Goal: Contribute content: Contribute content

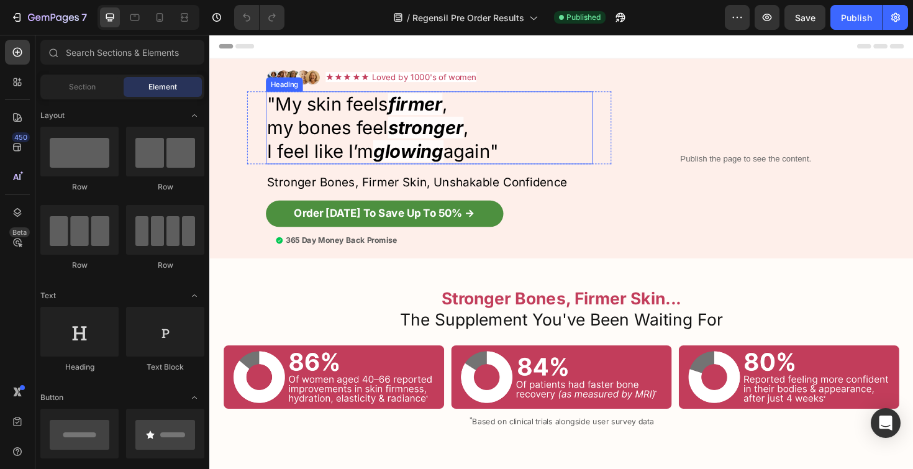
click at [283, 115] on span ""My skin feels" at bounding box center [334, 108] width 128 height 23
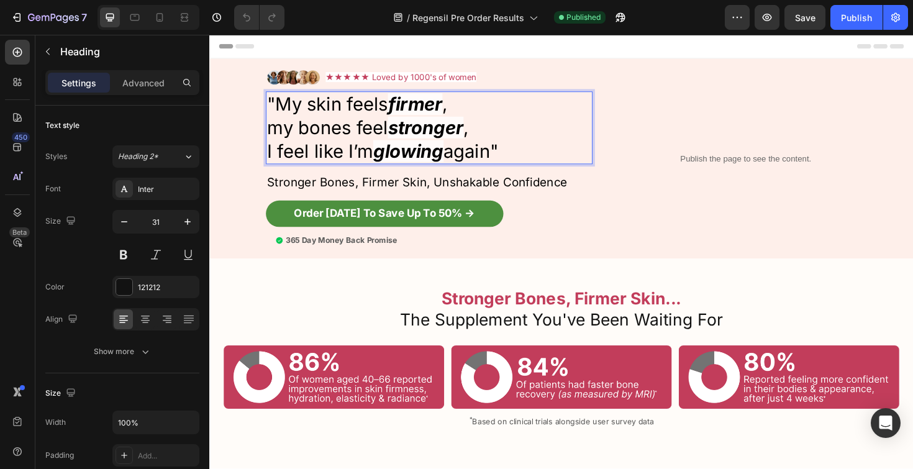
click at [282, 112] on span ""My skin feels" at bounding box center [334, 108] width 128 height 23
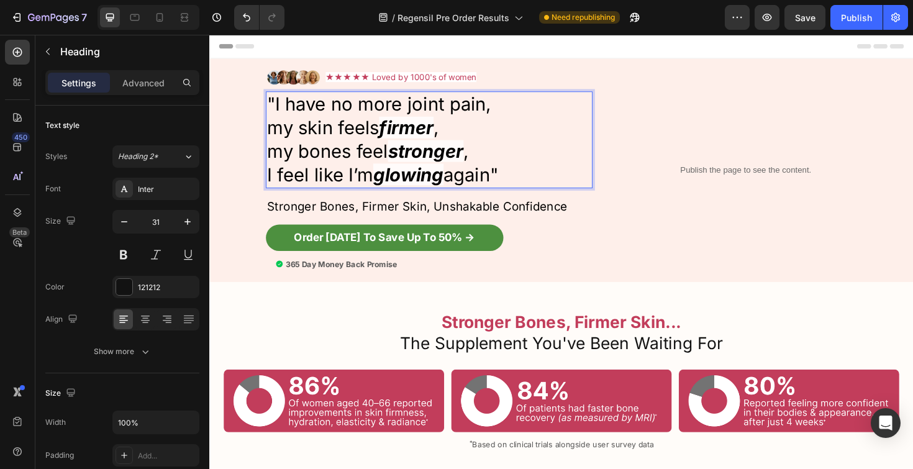
click at [424, 99] on span ""I have no more joint pain," at bounding box center [388, 108] width 237 height 23
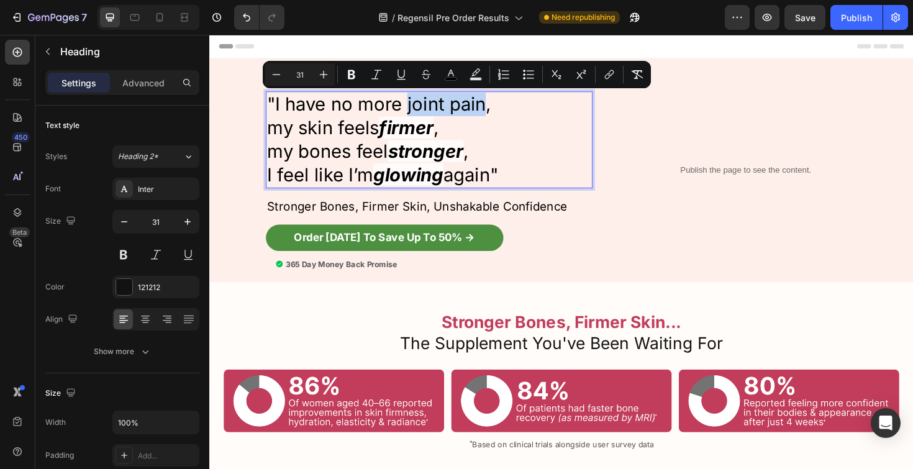
drag, startPoint x: 420, startPoint y: 106, endPoint x: 498, endPoint y: 111, distance: 77.8
click at [498, 111] on span ""I have no more joint pain," at bounding box center [388, 108] width 237 height 23
click at [353, 71] on icon "Editor contextual toolbar" at bounding box center [351, 74] width 7 height 9
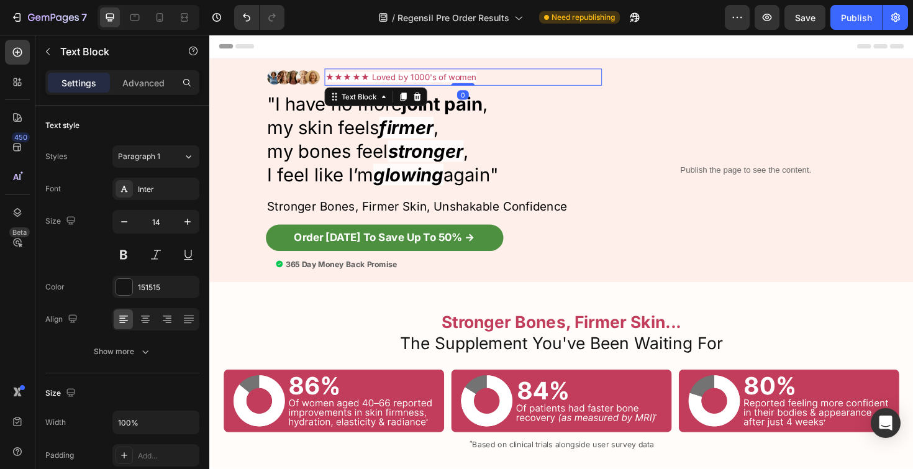
click at [382, 74] on p "★★★★★ Loved by 1000's of women" at bounding box center [477, 80] width 291 height 16
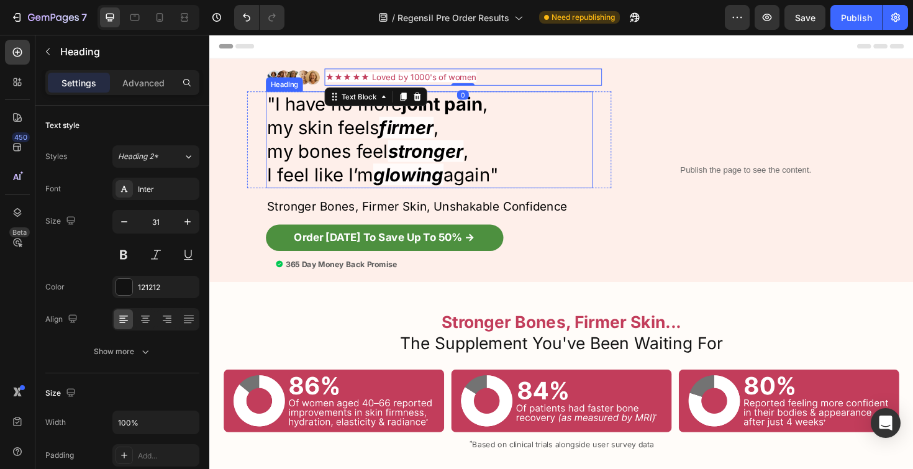
click at [462, 104] on strong "joint pain" at bounding box center [455, 108] width 85 height 23
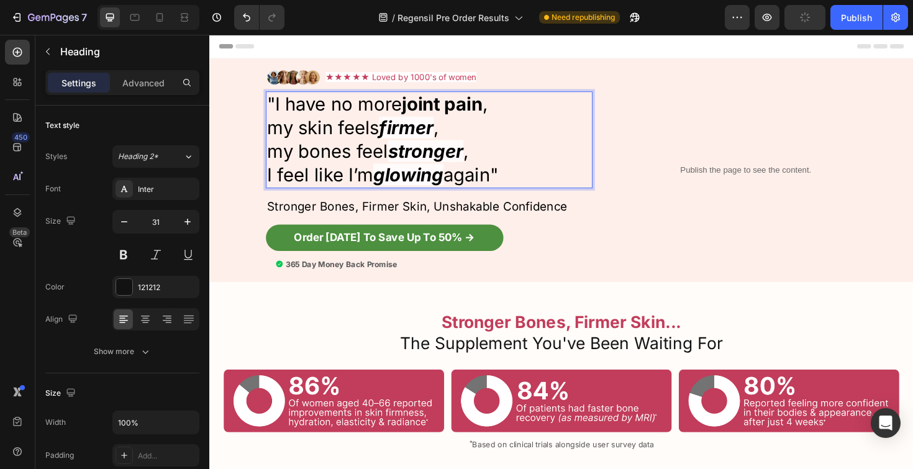
click at [416, 126] on strong "firmer" at bounding box center [418, 133] width 58 height 23
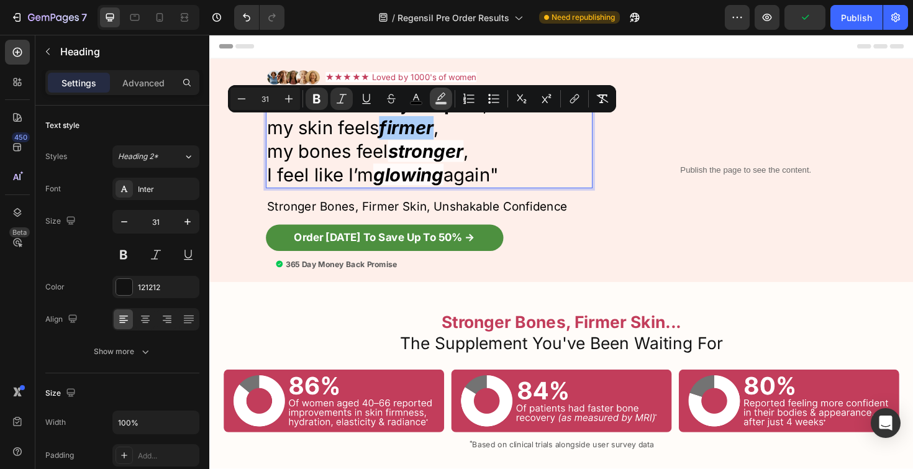
click at [444, 93] on icon "Editor contextual toolbar" at bounding box center [441, 99] width 12 height 12
type input "FFFFFF"
type input "77"
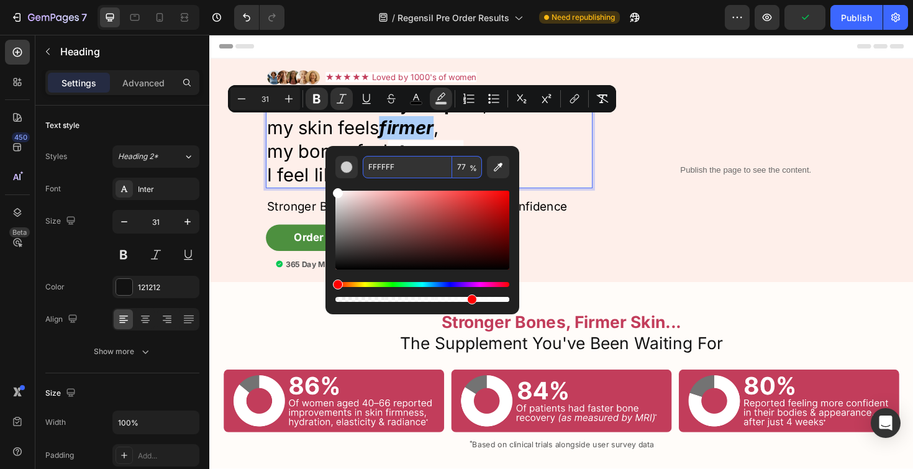
click at [419, 166] on input "FFFFFF" at bounding box center [407, 167] width 89 height 22
copy strong "firmer"
click at [335, 148] on span "my bones feel" at bounding box center [334, 158] width 128 height 23
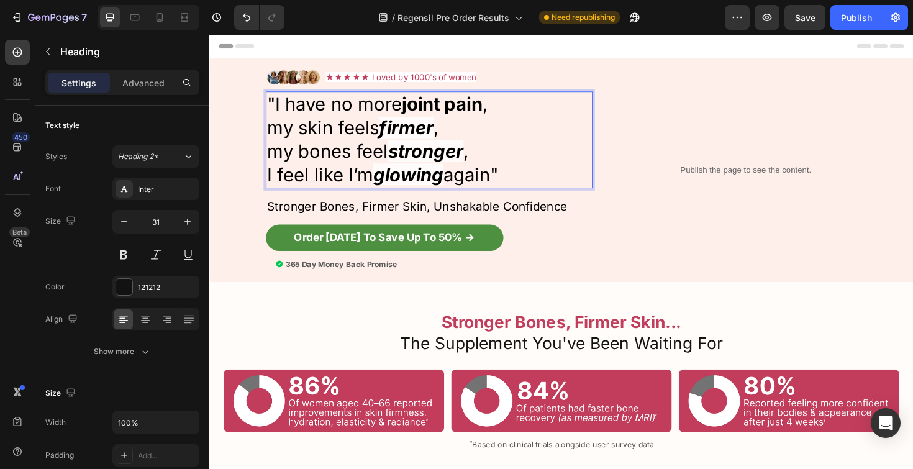
click at [417, 110] on span ""I have no more joint pain ," at bounding box center [386, 108] width 233 height 23
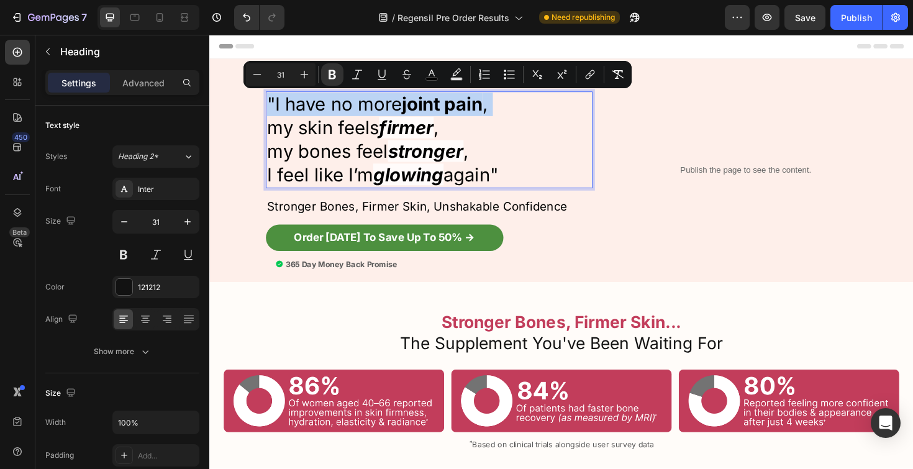
click at [417, 110] on span ""I have no more joint pain ," at bounding box center [386, 108] width 233 height 23
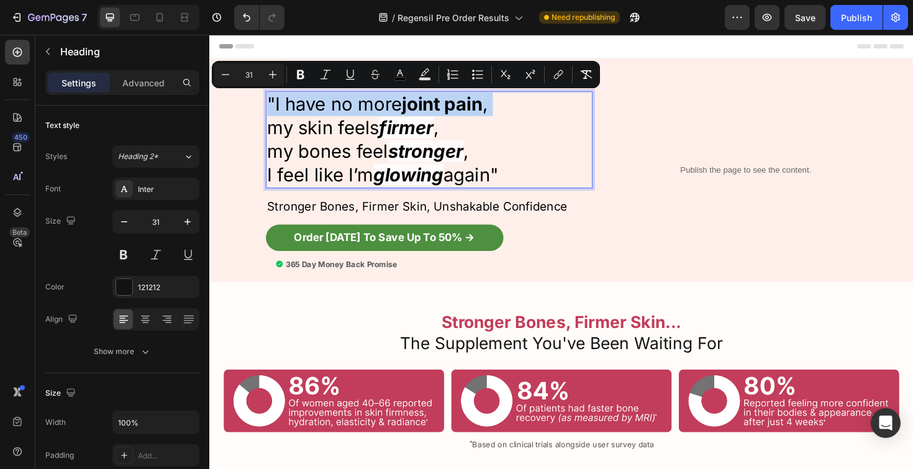
click at [417, 110] on span ""I have no more joint pain ," at bounding box center [386, 108] width 233 height 23
click at [420, 109] on strong "joint pain" at bounding box center [455, 108] width 85 height 23
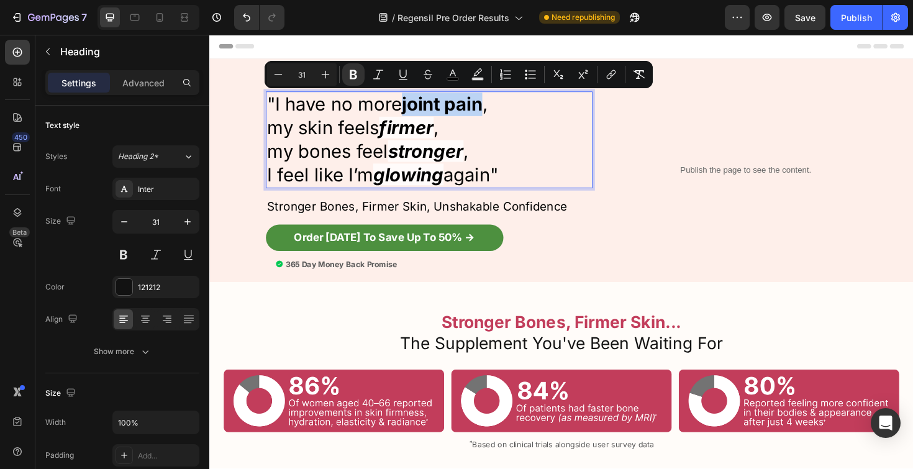
drag, startPoint x: 420, startPoint y: 109, endPoint x: 482, endPoint y: 110, distance: 62.7
click at [482, 110] on strong "joint pain" at bounding box center [455, 108] width 85 height 23
click at [381, 78] on icon "Editor contextual toolbar" at bounding box center [378, 74] width 12 height 12
click at [473, 73] on icon "Editor contextual toolbar" at bounding box center [477, 74] width 12 height 12
type input "000000"
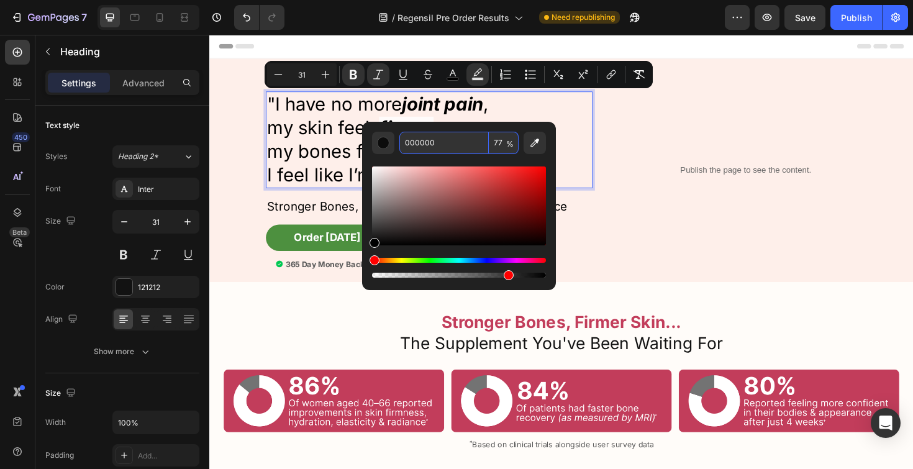
click at [452, 138] on input "000000" at bounding box center [443, 143] width 89 height 22
paste input "FFFFFF"
type input "FFFFFF"
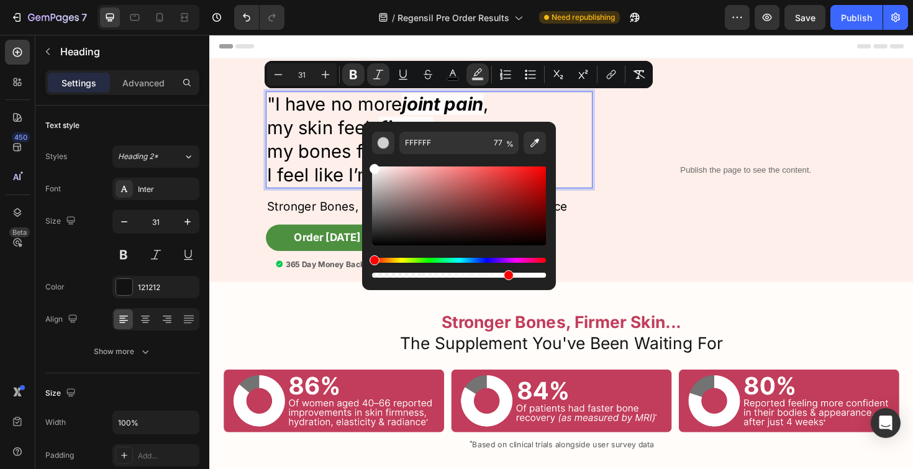
click at [338, 104] on span ""I have no more" at bounding box center [341, 108] width 143 height 23
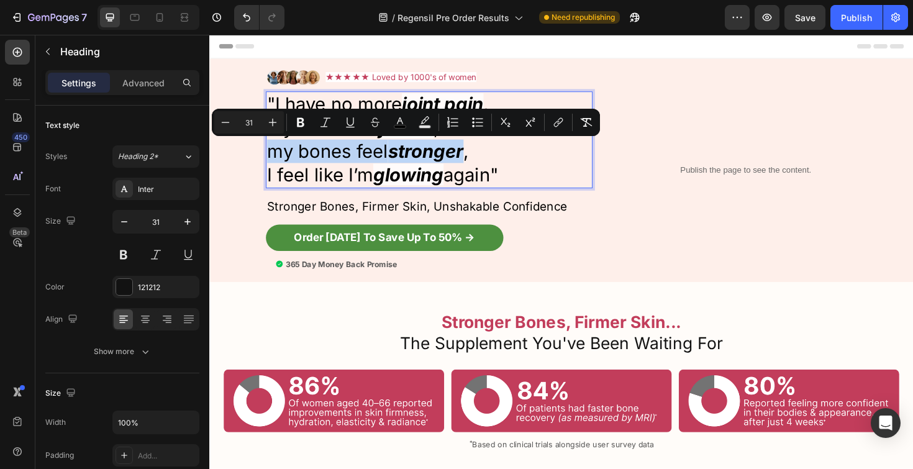
drag, startPoint x: 484, startPoint y: 161, endPoint x: 274, endPoint y: 153, distance: 210.0
click at [274, 153] on p ""I have no more joint pain , my skin feels firmer , my bones feel stronger , I …" at bounding box center [441, 146] width 343 height 100
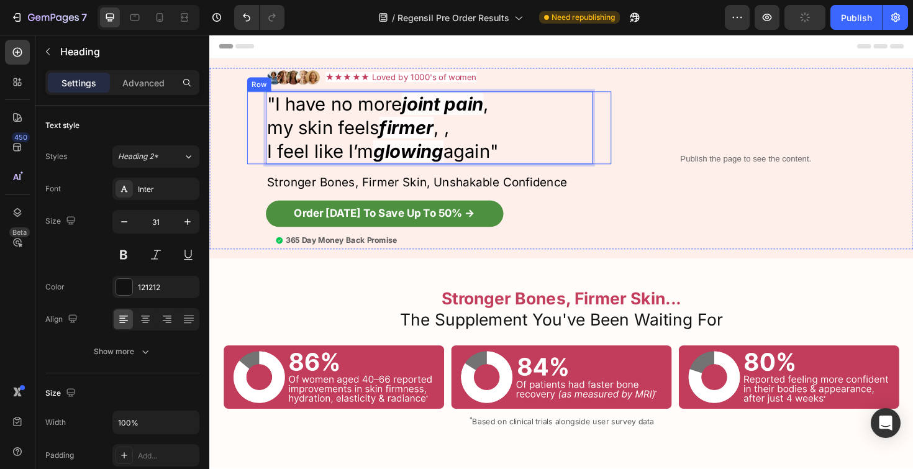
click at [257, 120] on div ""I have no more joint pain , my skin feels firmer , , I feel like I’m glowing a…" at bounding box center [442, 134] width 386 height 78
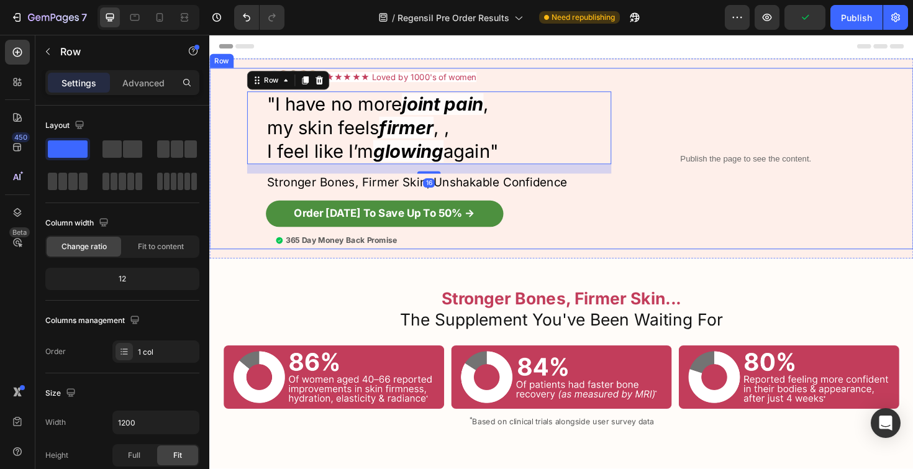
click at [239, 177] on div "Publish the page to see the content. Custom Code Custom code Custom Code Image …" at bounding box center [581, 166] width 745 height 192
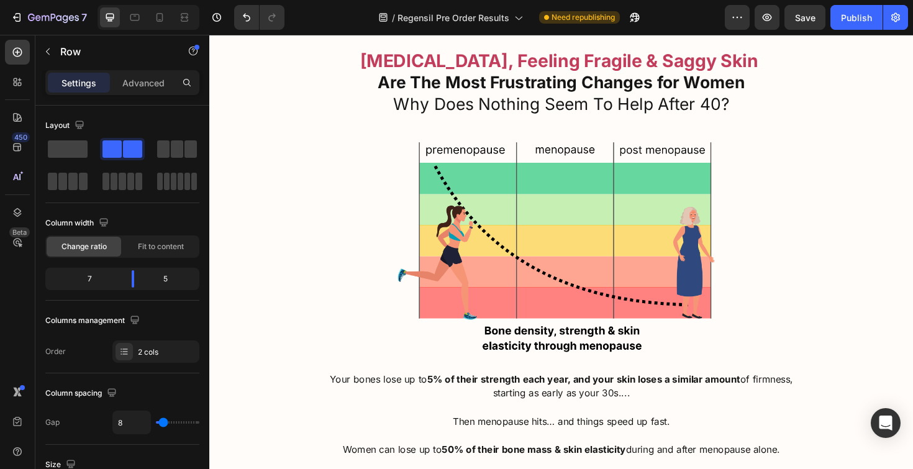
scroll to position [1463, 0]
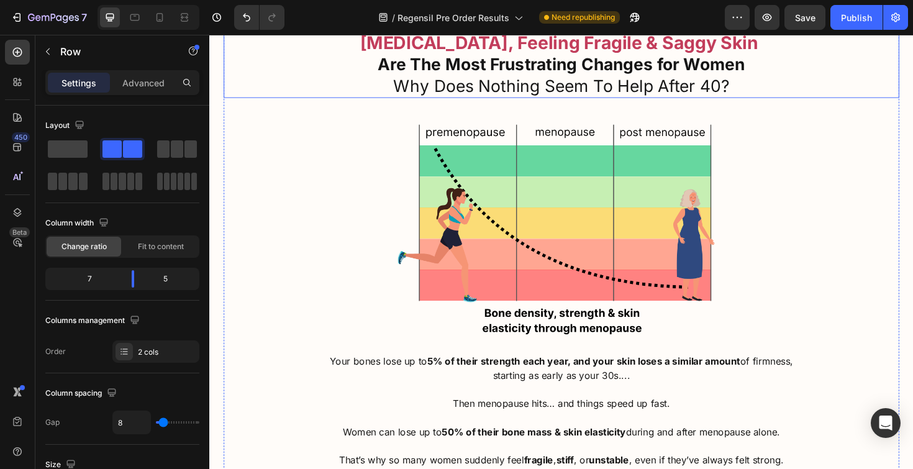
click at [466, 55] on strong "[MEDICAL_DATA], Feeling Fragile & Saggy Skin" at bounding box center [580, 43] width 422 height 22
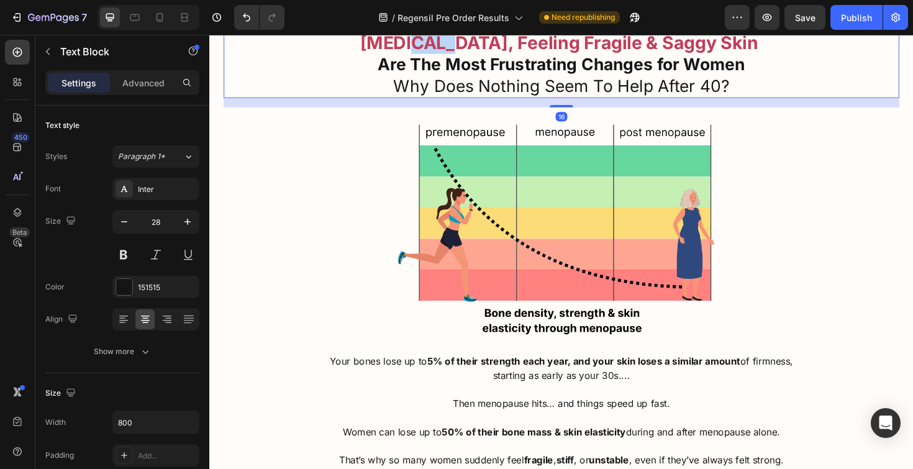
click at [466, 55] on strong "[MEDICAL_DATA], Feeling Fragile & Saggy Skin" at bounding box center [580, 43] width 422 height 22
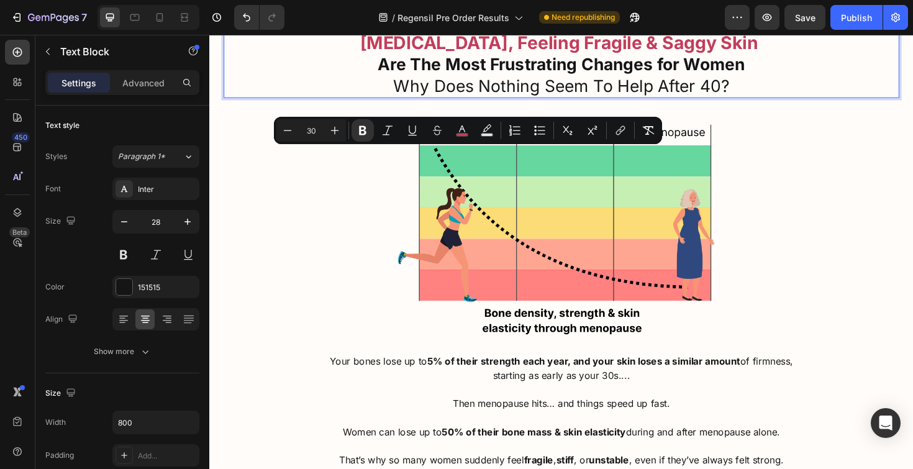
click at [432, 55] on strong "[MEDICAL_DATA], Feeling Fragile & Saggy Skin" at bounding box center [580, 43] width 422 height 22
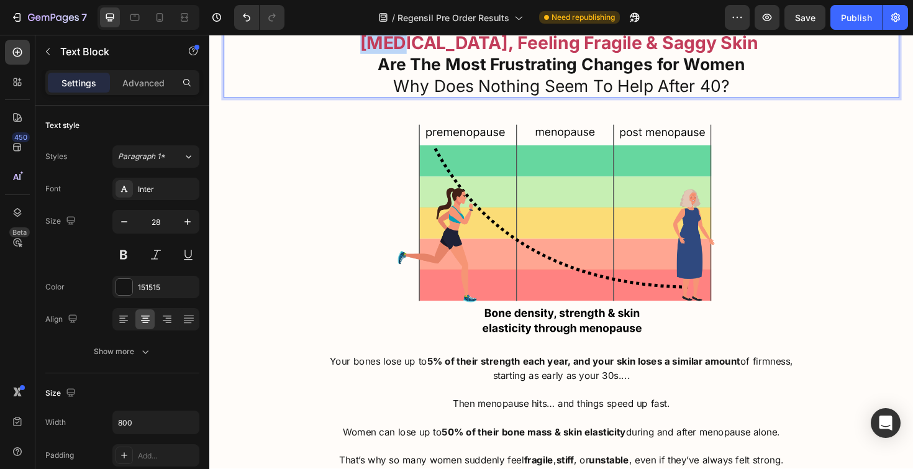
click at [432, 55] on strong "[MEDICAL_DATA], Feeling Fragile & Saggy Skin" at bounding box center [580, 43] width 422 height 22
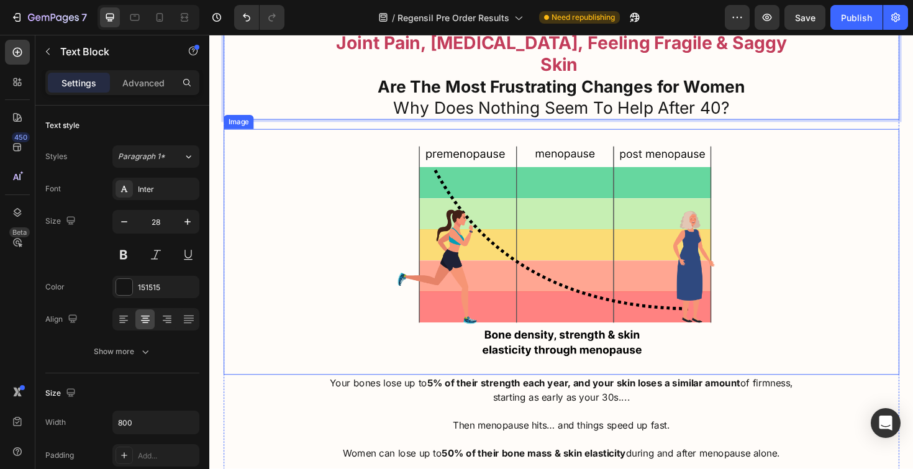
click at [346, 291] on div at bounding box center [581, 265] width 715 height 260
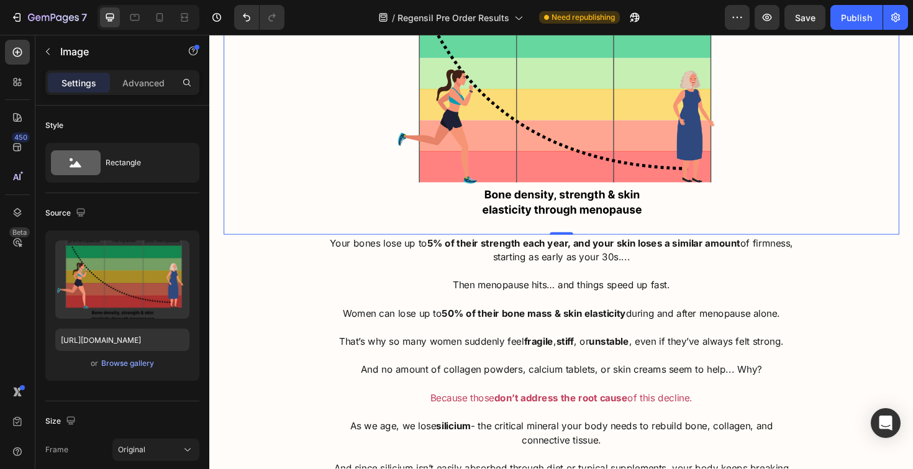
scroll to position [1737, 0]
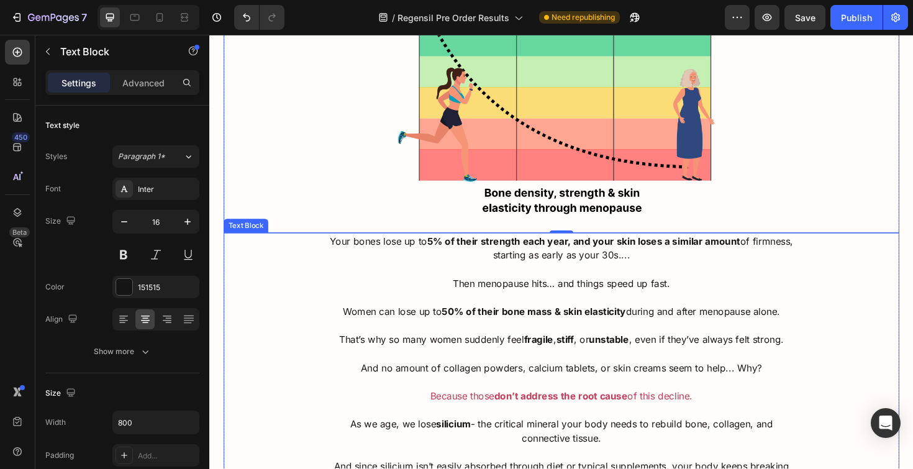
click at [387, 322] on span "Women can lose up to 50% of their bone mass & skin elasticity during and after …" at bounding box center [581, 328] width 463 height 12
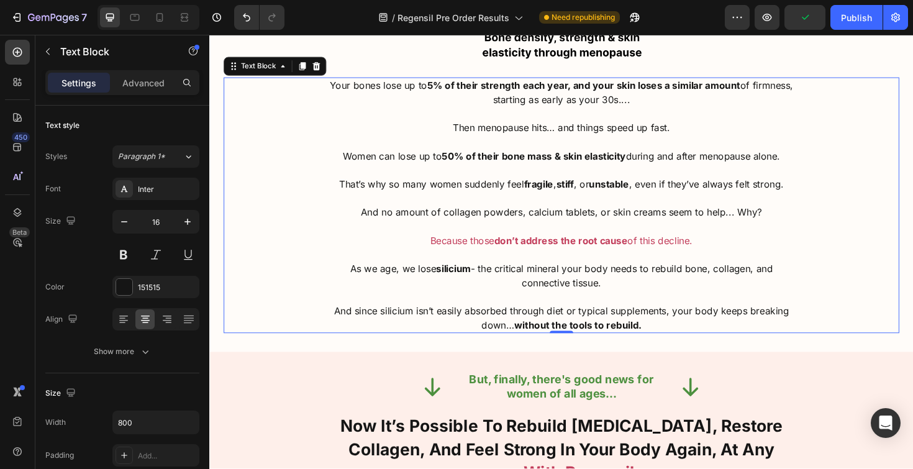
scroll to position [1766, 0]
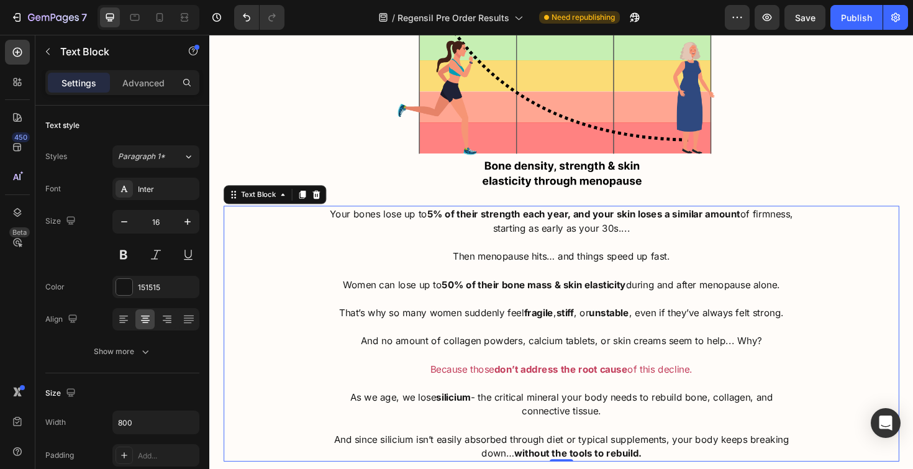
click at [402, 307] on p at bounding box center [582, 314] width 494 height 15
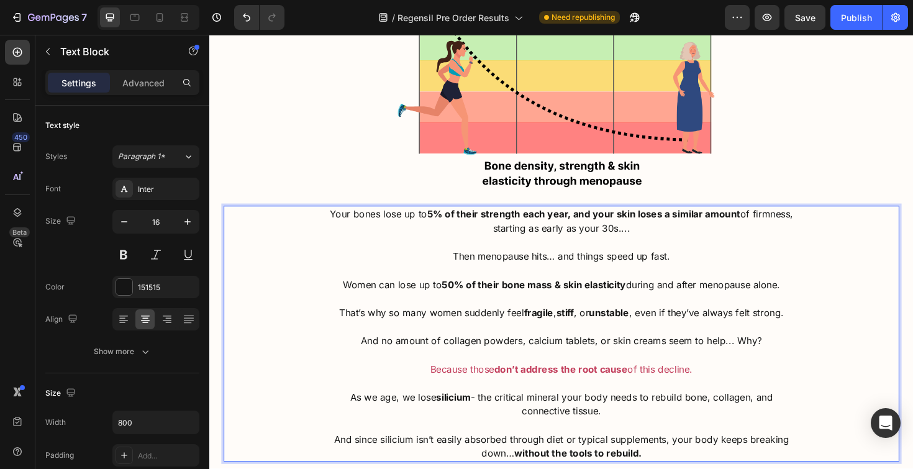
click at [540, 323] on span "That’s why so many women suddenly feel fragile , stiff , or unstable , even if …" at bounding box center [581, 329] width 471 height 12
click at [606, 323] on span "That’s why so many women suddenly feel fragile , stiff , or unstable , even if …" at bounding box center [581, 329] width 471 height 12
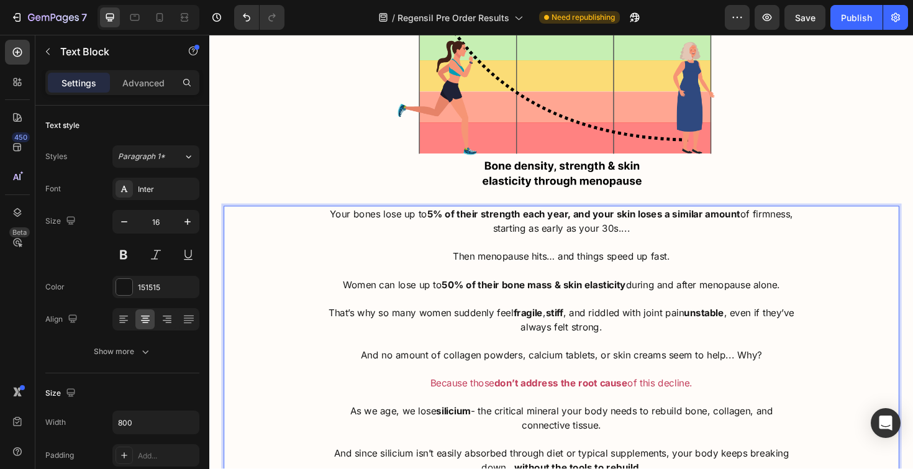
click at [745, 323] on strong "unstable" at bounding box center [732, 329] width 42 height 12
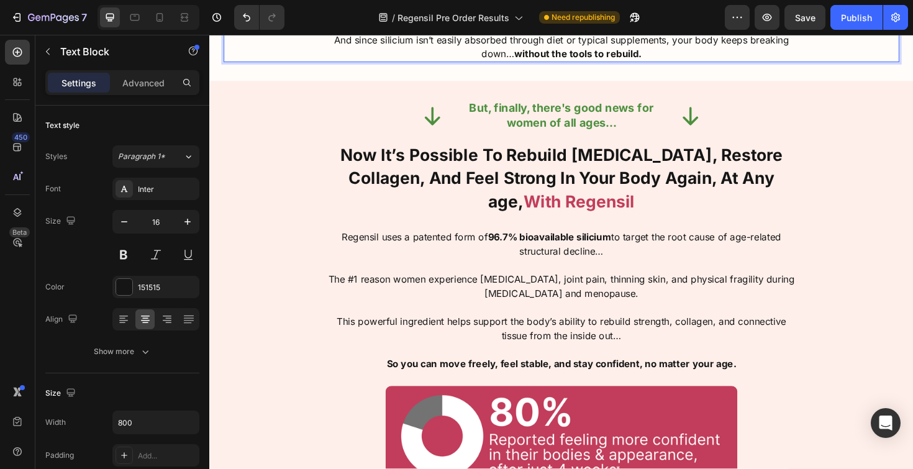
scroll to position [2223, 0]
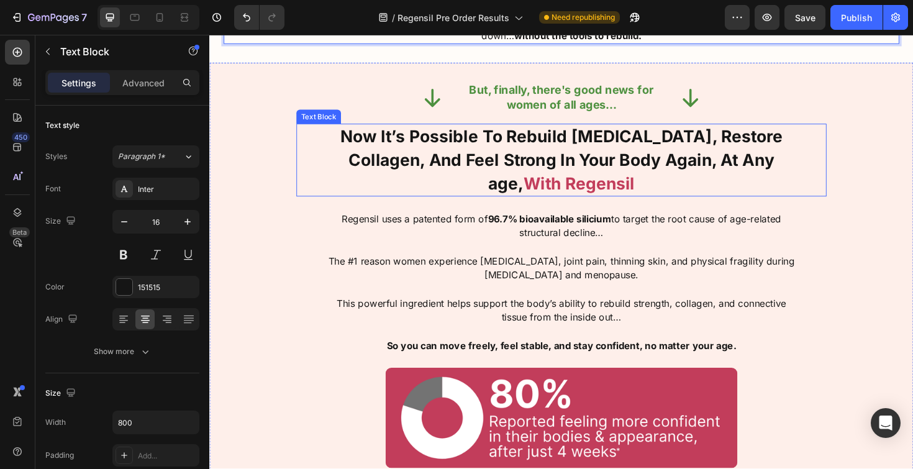
click at [668, 130] on p "Now It’s Possible To Rebuild [MEDICAL_DATA], Restore Collagen, And Feel Strong …" at bounding box center [582, 167] width 494 height 74
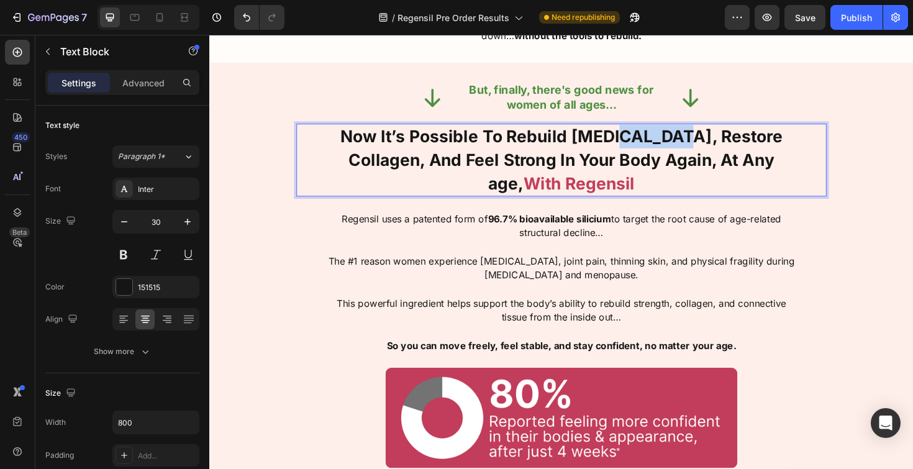
click at [668, 130] on p "Now It’s Possible To Rebuild [MEDICAL_DATA], Restore Collagen, And Feel Strong …" at bounding box center [582, 167] width 494 height 74
click at [700, 142] on strong "Now It’s Possible To Rebuild [MEDICAL_DATA], Restore Collagen, And Feel Strong …" at bounding box center [582, 167] width 468 height 71
drag, startPoint x: 719, startPoint y: 116, endPoint x: 543, endPoint y: 122, distance: 176.4
click at [543, 132] on strong "Now It’s Possible To Rebuild [MEDICAL_DATA], Restore Collagen, And Feel Strong …" at bounding box center [582, 167] width 468 height 71
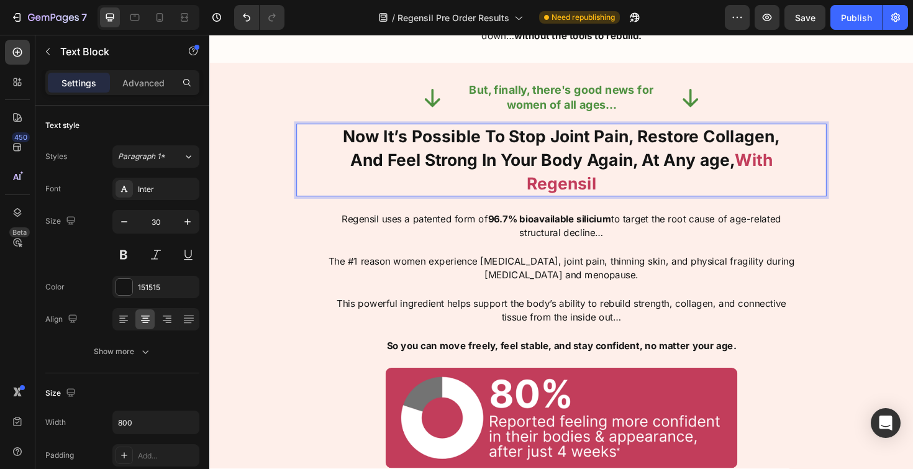
click at [662, 144] on strong "Now It’s Possible To Stop Joint Pain, Restore Collagen, And Feel Strong In Your…" at bounding box center [582, 155] width 463 height 46
click at [664, 144] on strong "Now It’s Possible To Stop Joint Pain, Restore Collagen, And Feel Strong In Your…" at bounding box center [582, 155] width 463 height 46
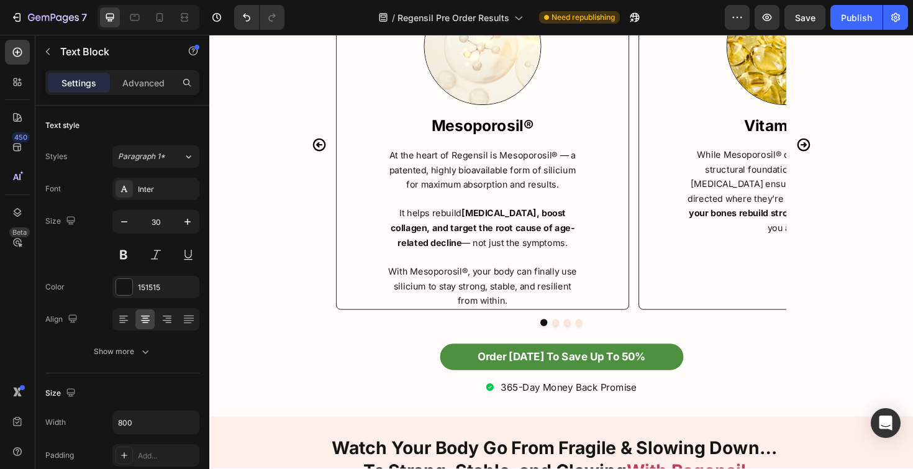
scroll to position [3737, 0]
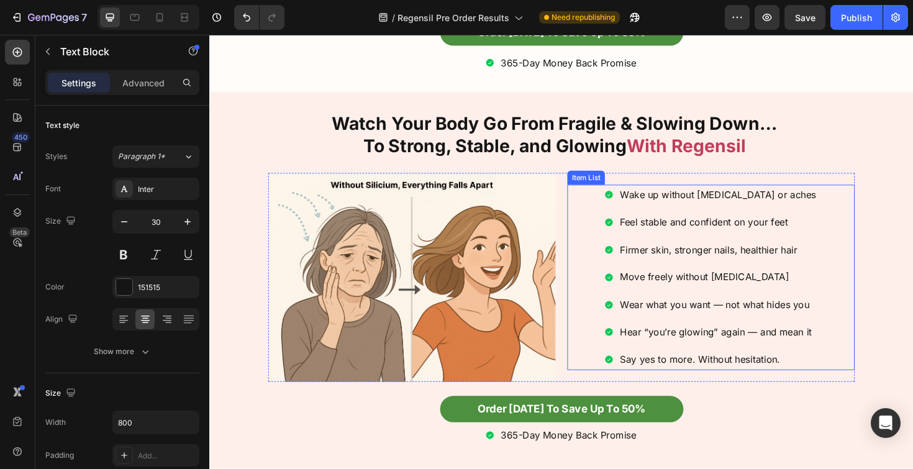
click at [669, 227] on span "Feel stable and confident on your feet" at bounding box center [733, 233] width 178 height 12
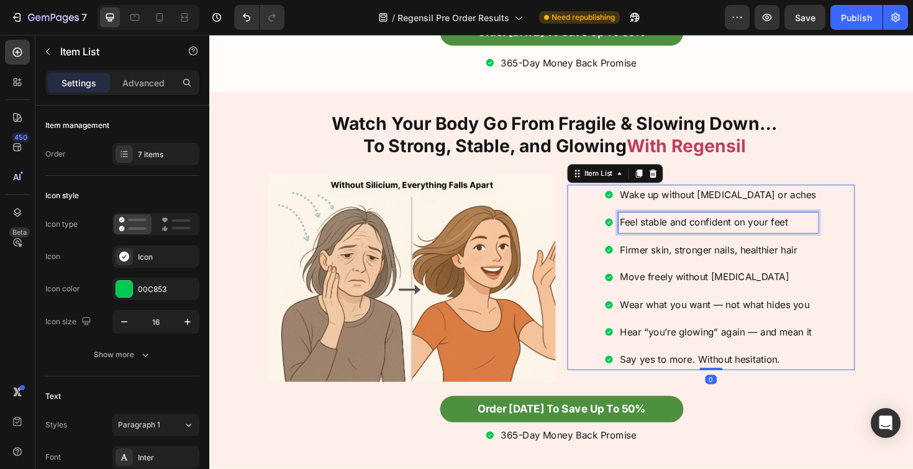
click at [669, 227] on span "Feel stable and confident on your feet" at bounding box center [733, 233] width 178 height 12
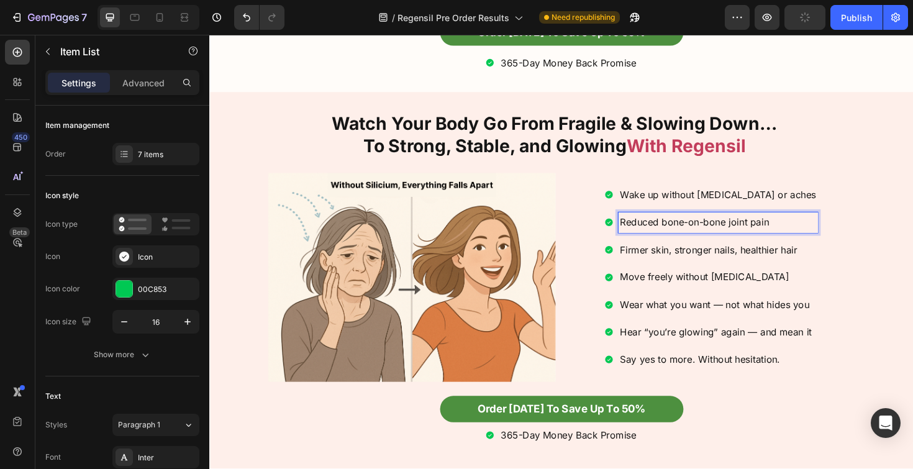
click at [662, 227] on span "Reduced bone-on-bone joint pain" at bounding box center [723, 233] width 158 height 12
click at [676, 258] on span "Firmer skin, stronger nails, healthier hair" at bounding box center [737, 262] width 187 height 12
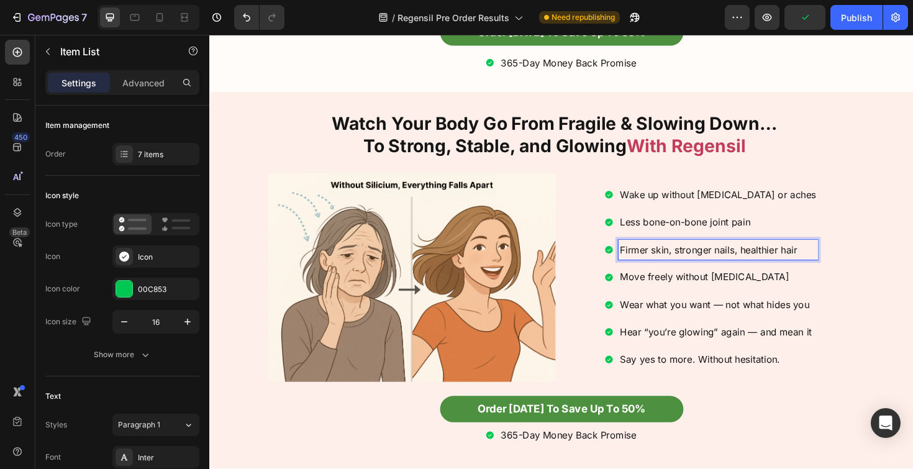
click at [675, 294] on p "Move freely without [MEDICAL_DATA]" at bounding box center [747, 291] width 207 height 18
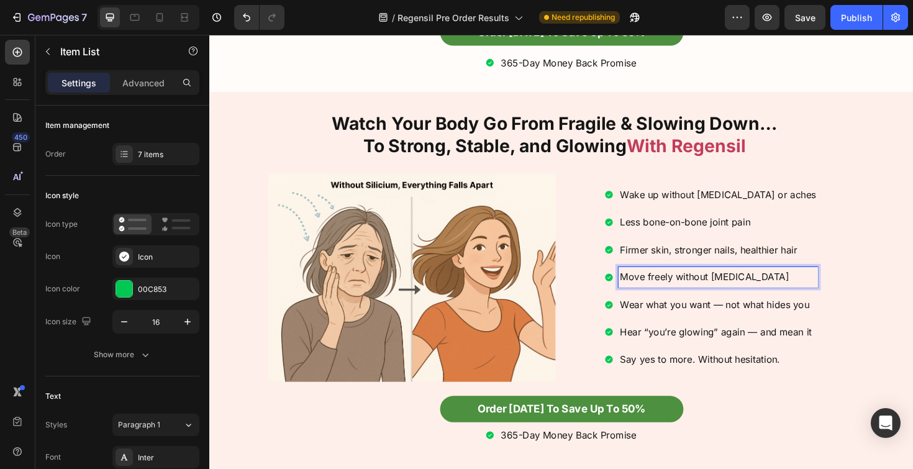
click at [674, 316] on span "Wear what you want — not what hides you" at bounding box center [744, 320] width 201 height 12
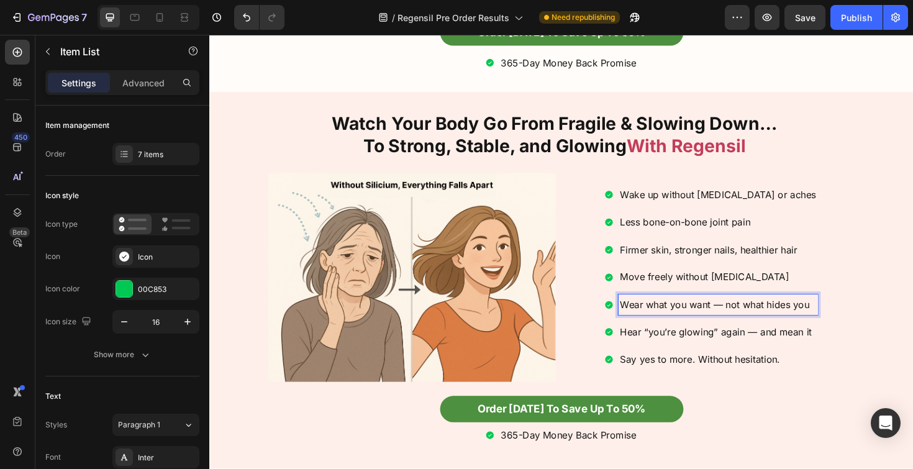
click at [674, 349] on span "Hear “you’re glowing” again — and mean it" at bounding box center [745, 349] width 203 height 12
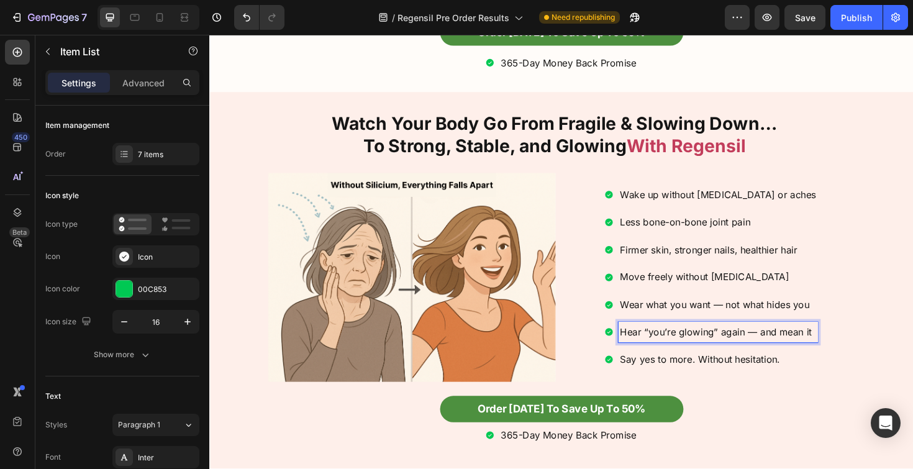
click at [670, 372] on span "Say yes to more. Without hesitation." at bounding box center [728, 378] width 169 height 12
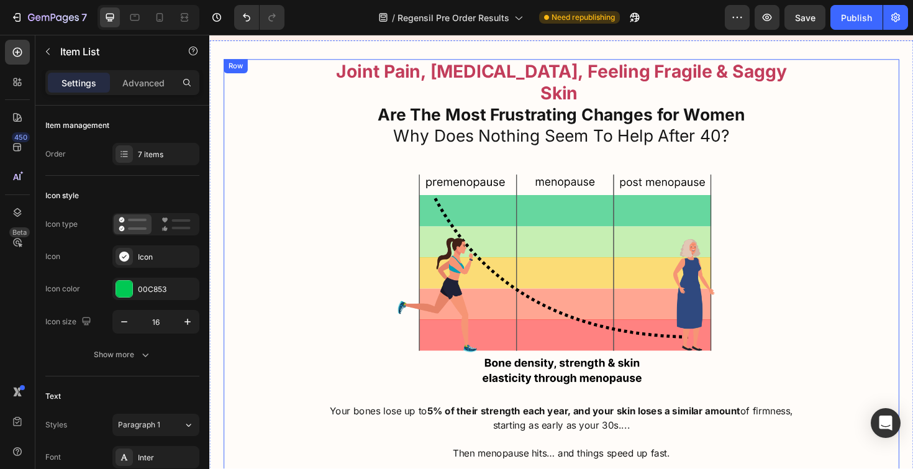
scroll to position [1789, 0]
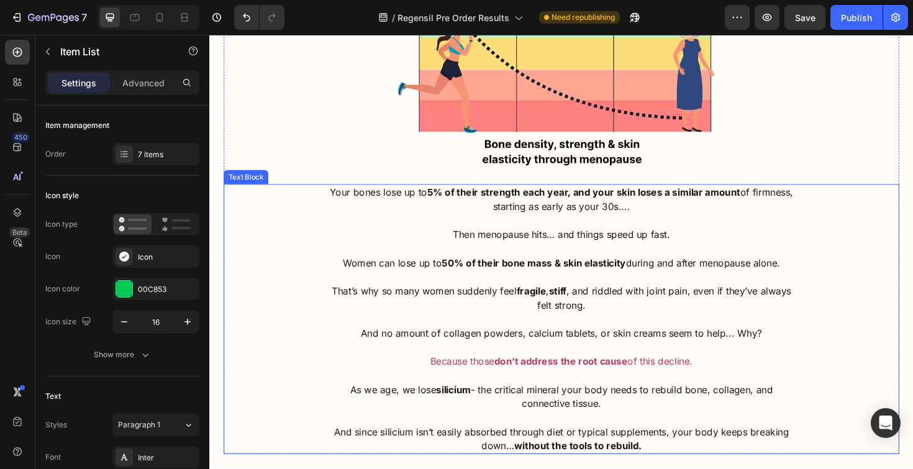
click at [619, 300] on span "That’s why so many women suddenly feel fragile , stiff , and riddled with joint…" at bounding box center [582, 313] width 486 height 27
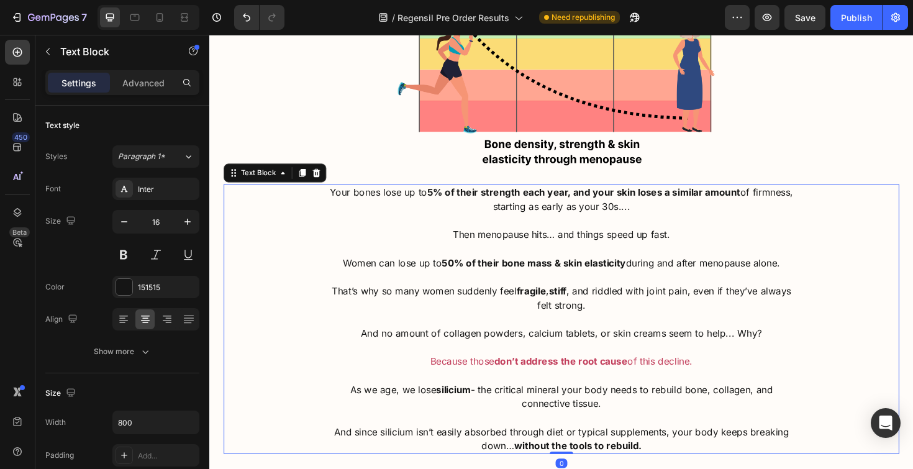
click at [618, 299] on p "That’s why so many women suddenly feel fragile , stiff , and riddled with joint…" at bounding box center [582, 314] width 494 height 30
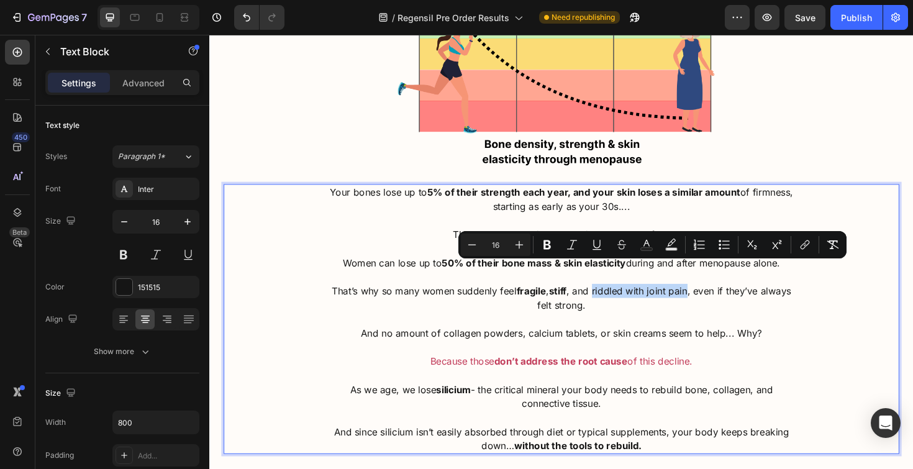
drag, startPoint x: 618, startPoint y: 282, endPoint x: 717, endPoint y: 287, distance: 99.5
click at [717, 300] on span "That’s why so many women suddenly feel fragile , stiff , and riddled with joint…" at bounding box center [582, 313] width 486 height 27
click at [715, 299] on p "That’s why so many women suddenly feel fragile , stiff , and riddled with joint…" at bounding box center [582, 314] width 494 height 30
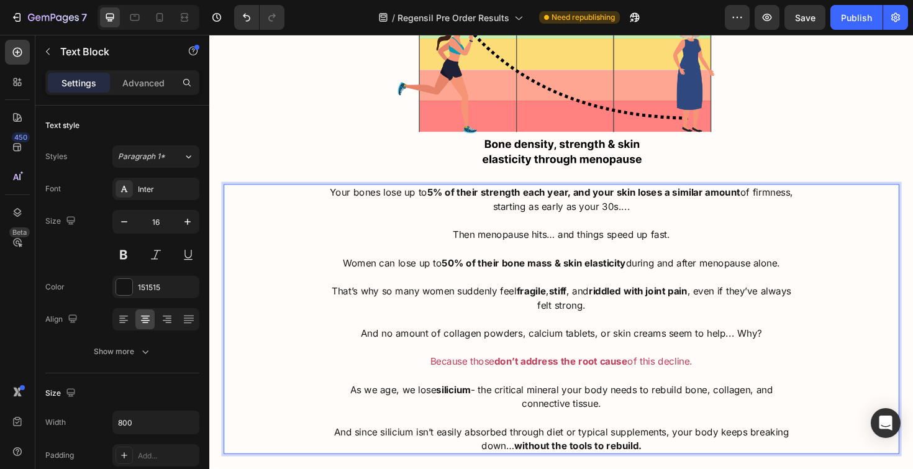
click at [633, 300] on strong "riddled with joint pain" at bounding box center [663, 306] width 104 height 12
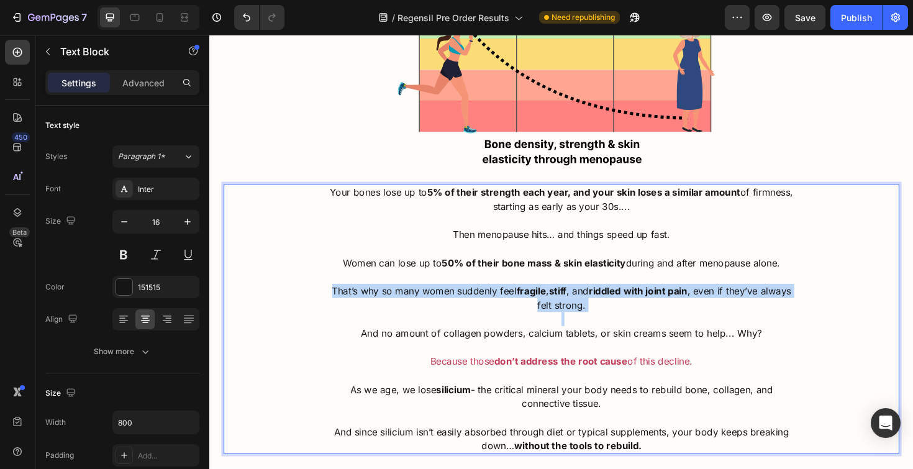
click at [633, 300] on strong "riddled with joint pain" at bounding box center [663, 306] width 104 height 12
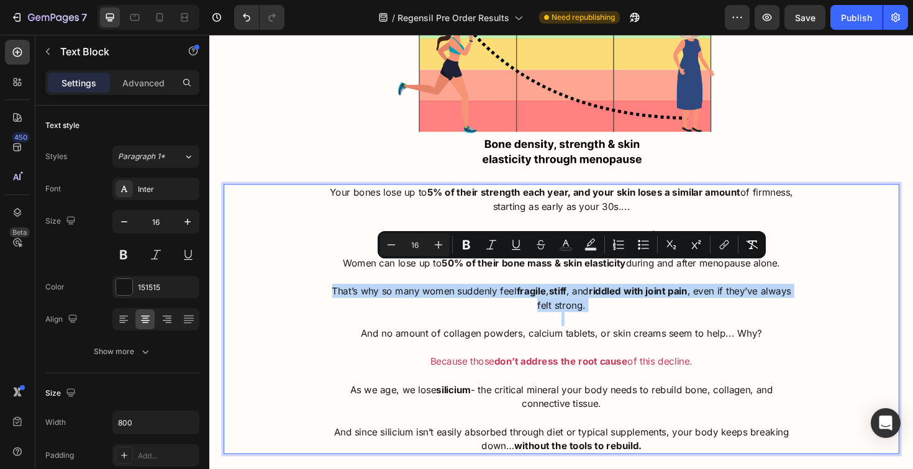
click at [621, 300] on span "That’s why so many women suddenly feel fragile , stiff , and riddled with joint…" at bounding box center [582, 313] width 486 height 27
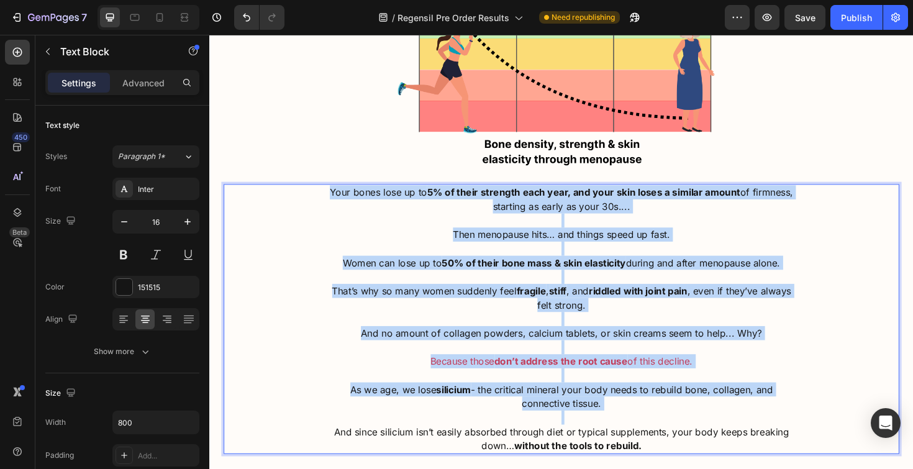
copy div "Your bones lose up to 5% of their strength each year, and your skin loses a sim…"
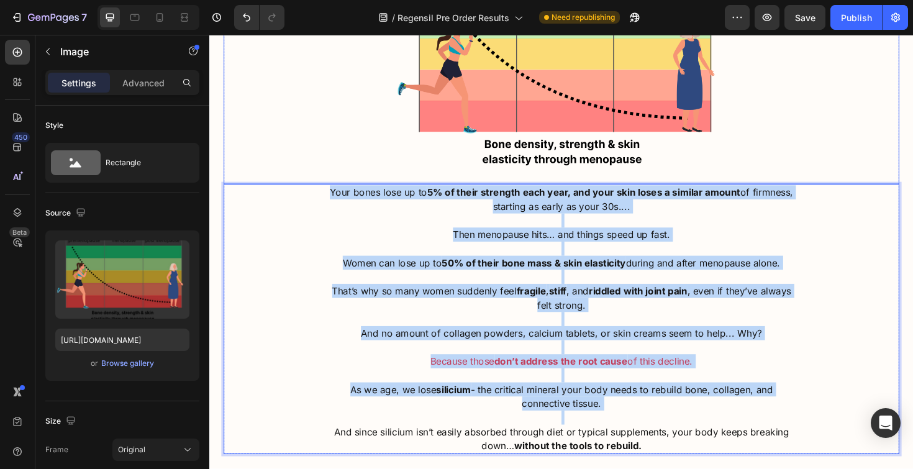
click at [235, 124] on div at bounding box center [581, 63] width 715 height 260
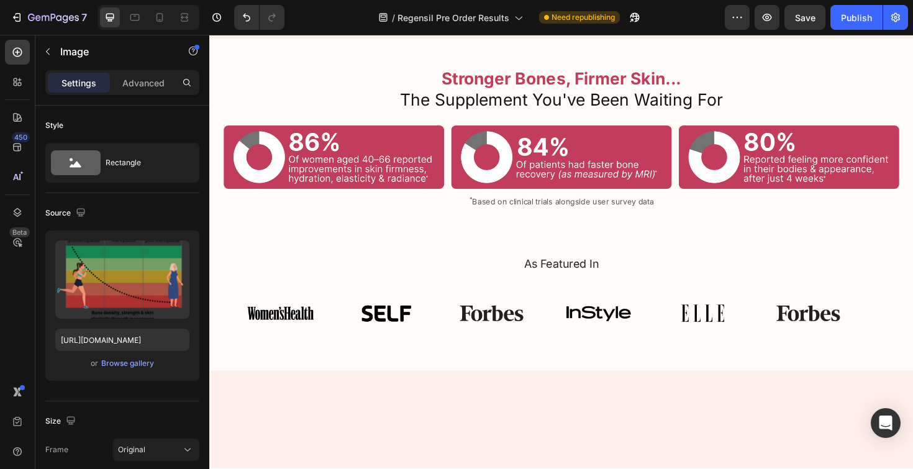
scroll to position [0, 0]
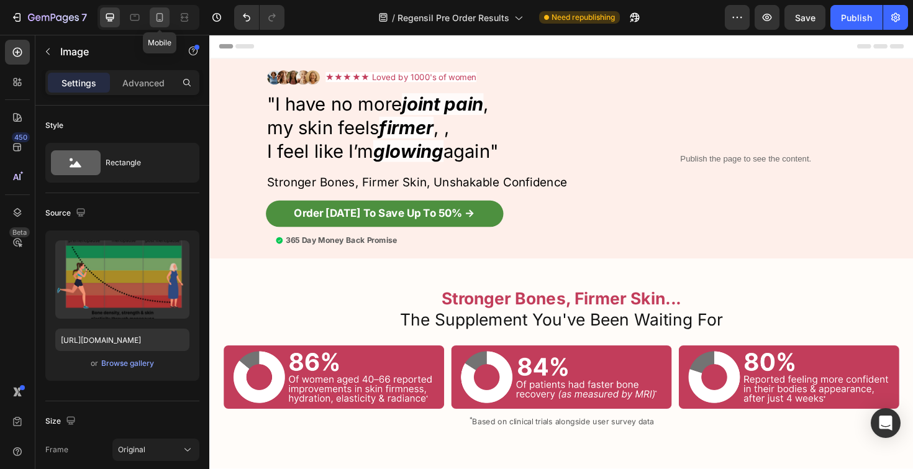
click at [153, 12] on div at bounding box center [160, 17] width 20 height 20
type input "[URL][DOMAIN_NAME]"
type input "100"
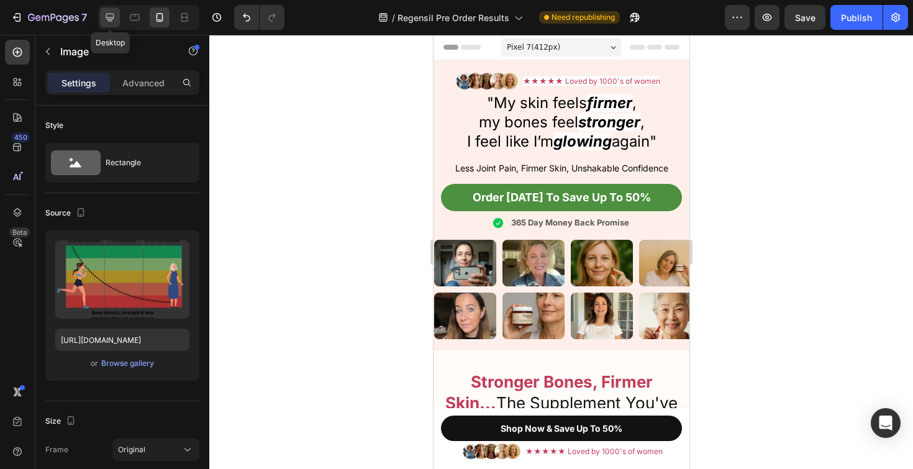
click at [110, 14] on icon at bounding box center [110, 17] width 12 height 12
type input "[URL][DOMAIN_NAME]"
type input "50"
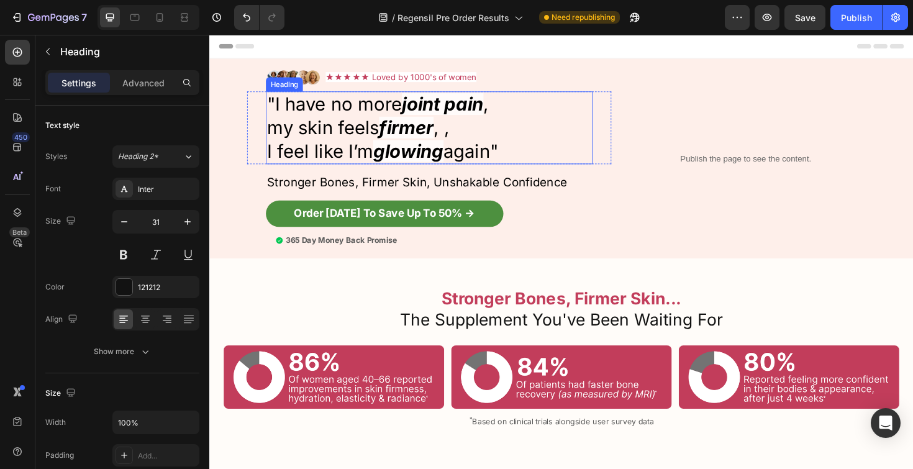
click at [397, 124] on strong "firmer" at bounding box center [418, 133] width 58 height 23
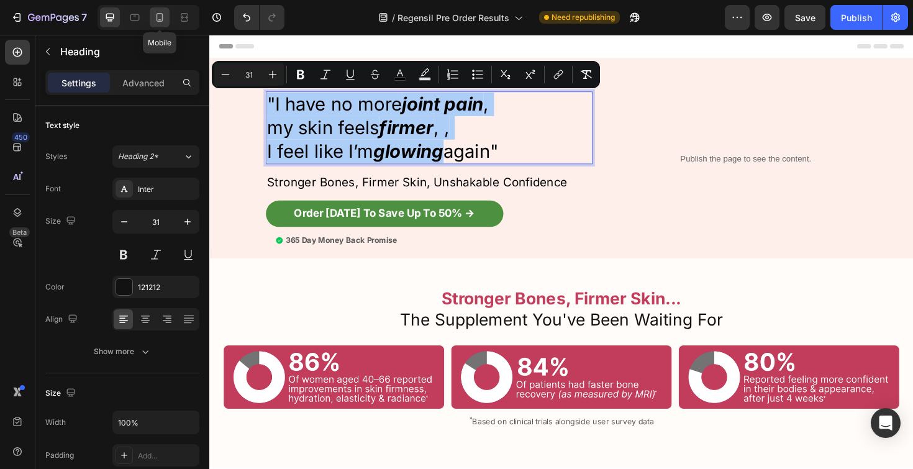
click at [163, 19] on icon at bounding box center [159, 17] width 7 height 9
type input "22"
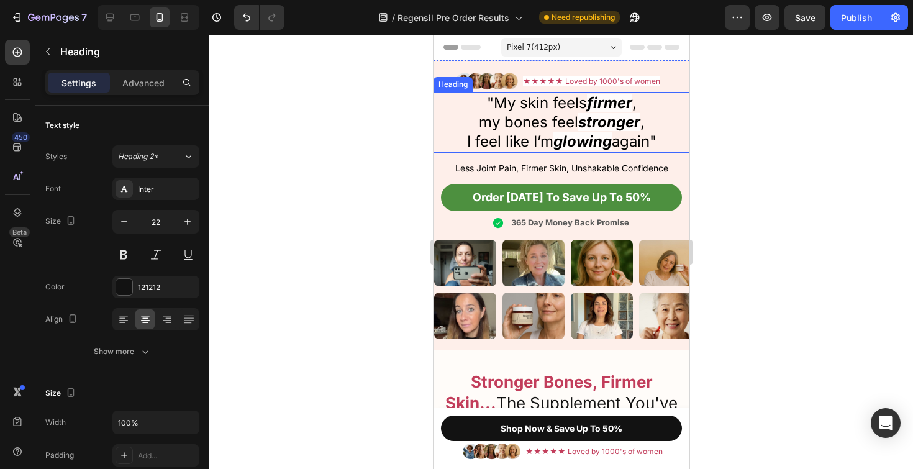
click at [551, 118] on span "my bones feel" at bounding box center [527, 122] width 99 height 18
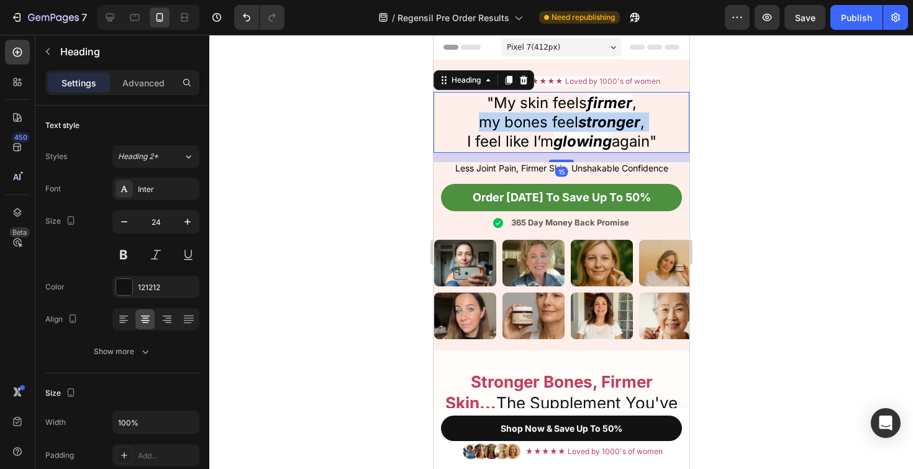
click at [551, 118] on span "my bones feel" at bounding box center [527, 122] width 99 height 18
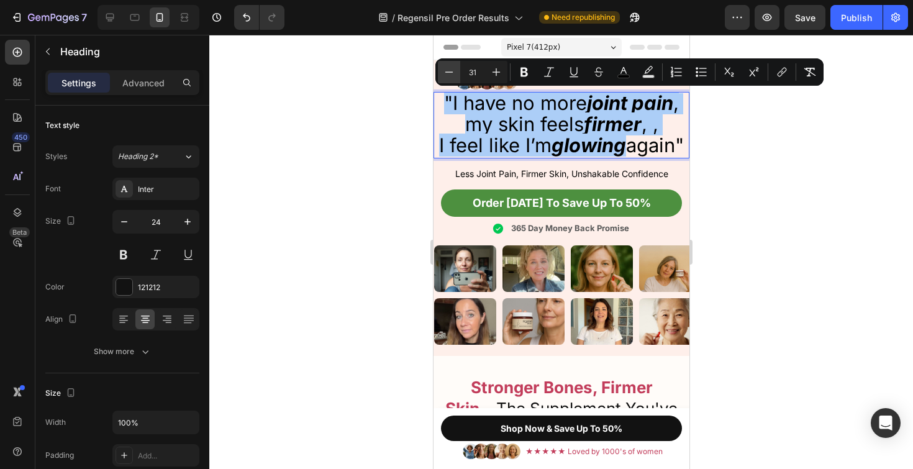
click at [453, 77] on icon "Editor contextual toolbar" at bounding box center [449, 72] width 12 height 12
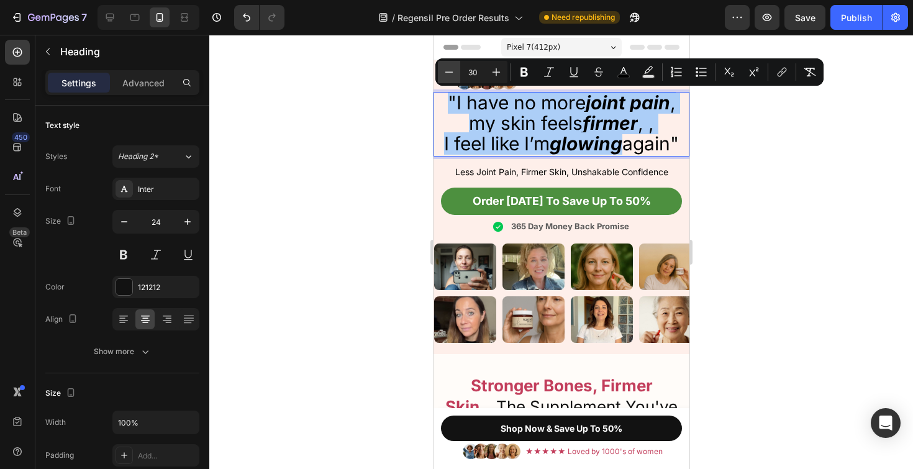
click at [453, 77] on icon "Editor contextual toolbar" at bounding box center [449, 72] width 12 height 12
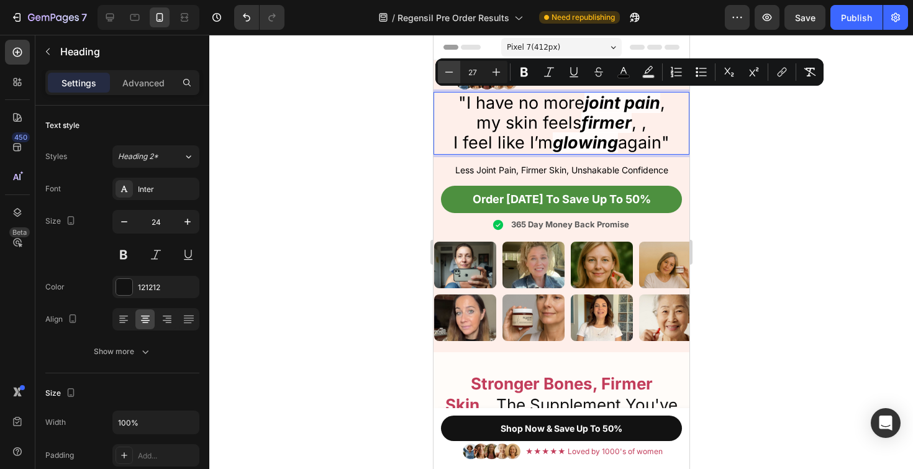
click at [453, 77] on icon "Editor contextual toolbar" at bounding box center [449, 72] width 12 height 12
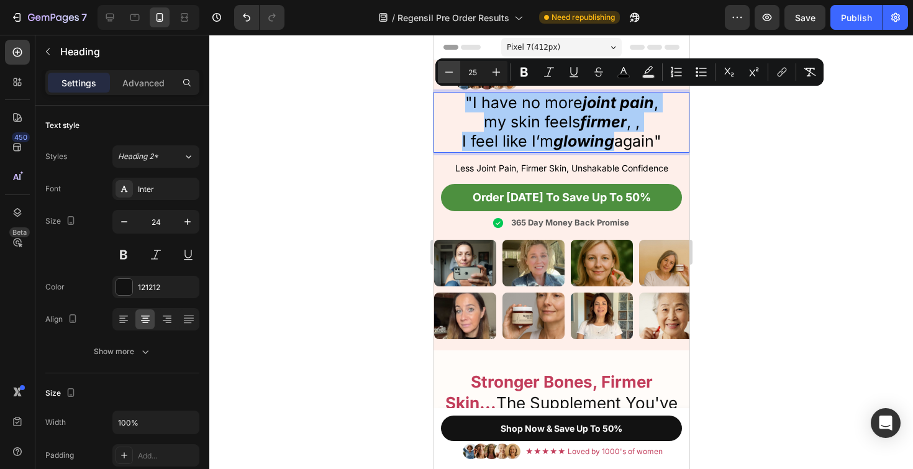
click at [453, 77] on icon "Editor contextual toolbar" at bounding box center [449, 72] width 12 height 12
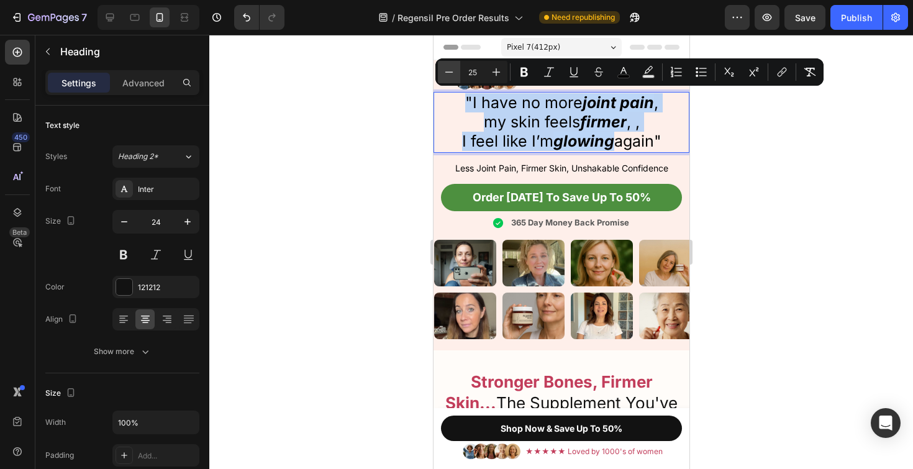
type input "24"
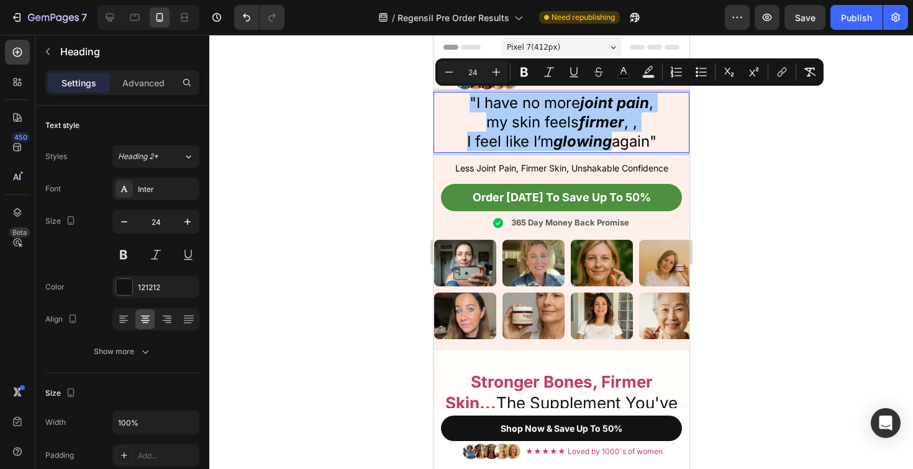
click at [760, 179] on div at bounding box center [560, 252] width 703 height 434
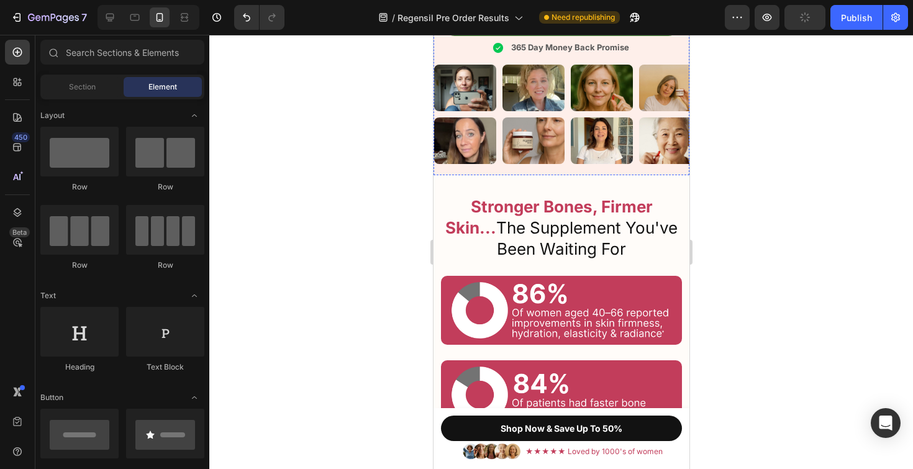
scroll to position [191, 0]
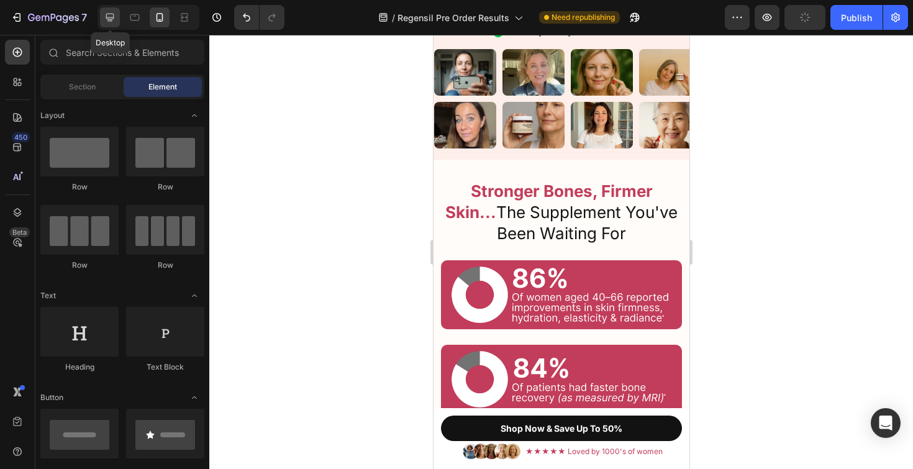
click at [111, 21] on icon at bounding box center [110, 17] width 12 height 12
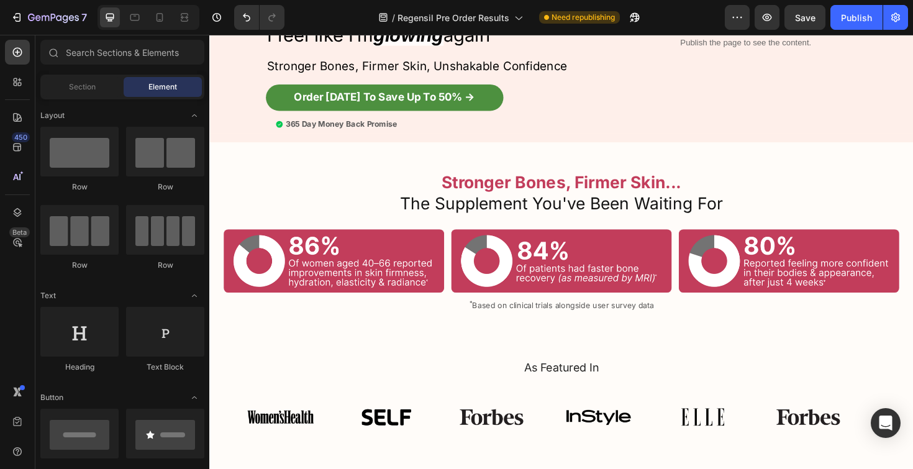
scroll to position [70, 0]
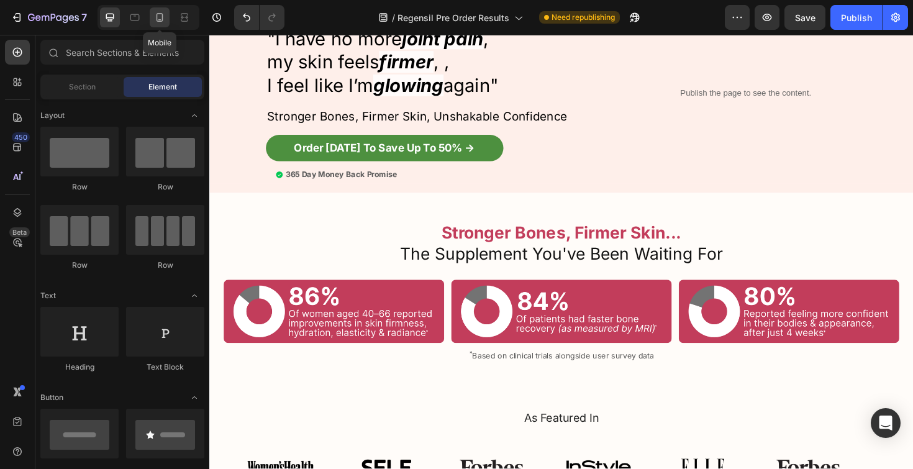
click at [155, 11] on icon at bounding box center [159, 17] width 12 height 12
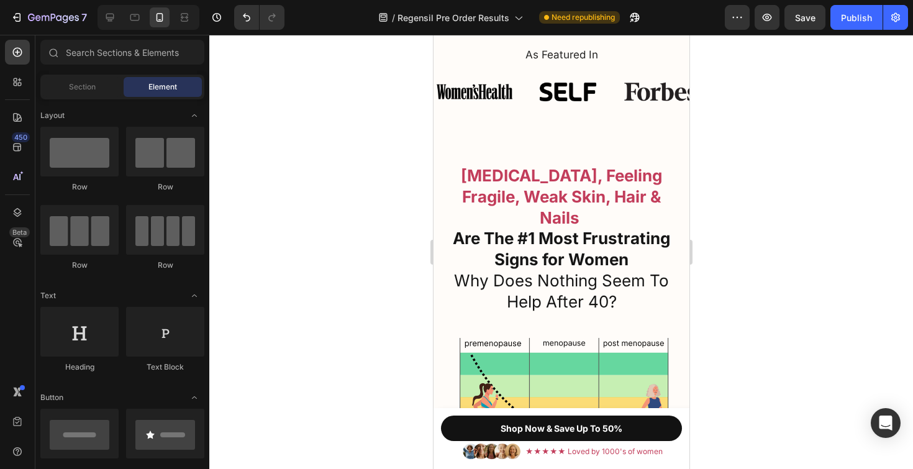
scroll to position [3018, 0]
click at [112, 21] on icon at bounding box center [110, 17] width 12 height 12
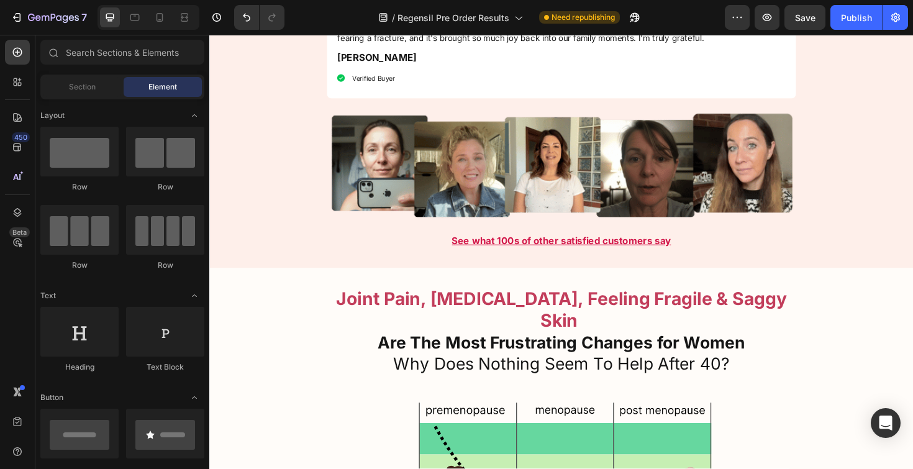
scroll to position [1358, 0]
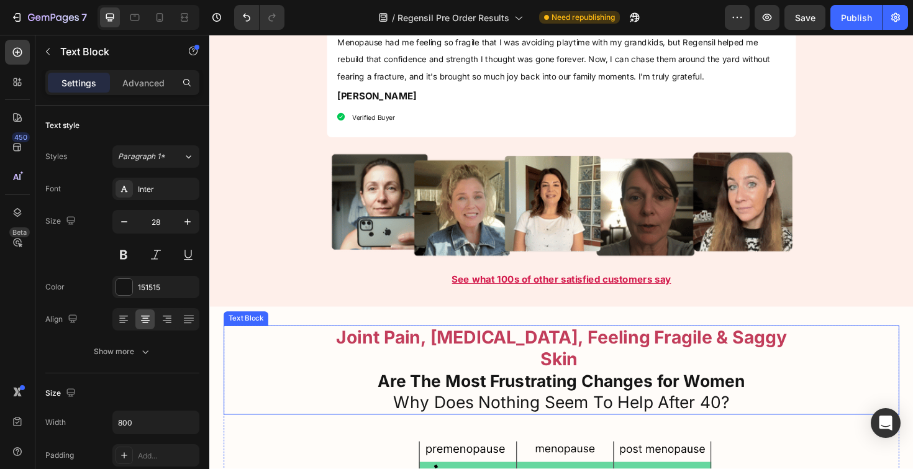
click at [461, 345] on strong "Joint Pain, [MEDICAL_DATA], Feeling Fragile & Saggy Skin" at bounding box center [581, 366] width 477 height 45
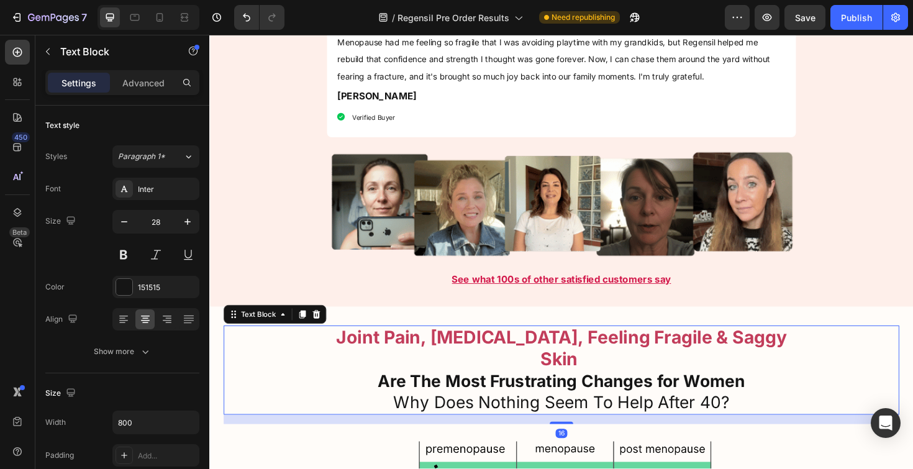
click at [461, 345] on strong "Joint Pain, [MEDICAL_DATA], Feeling Fragile & Saggy Skin" at bounding box center [581, 366] width 477 height 45
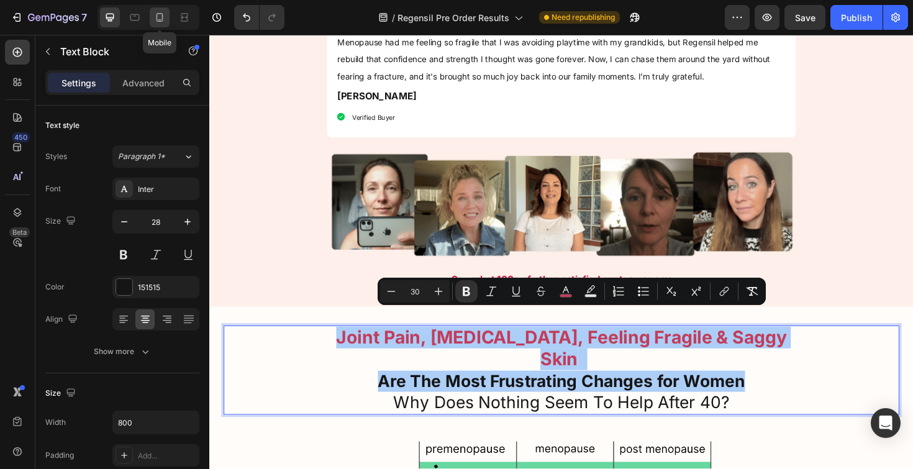
click at [161, 22] on icon at bounding box center [159, 17] width 12 height 12
type input "20"
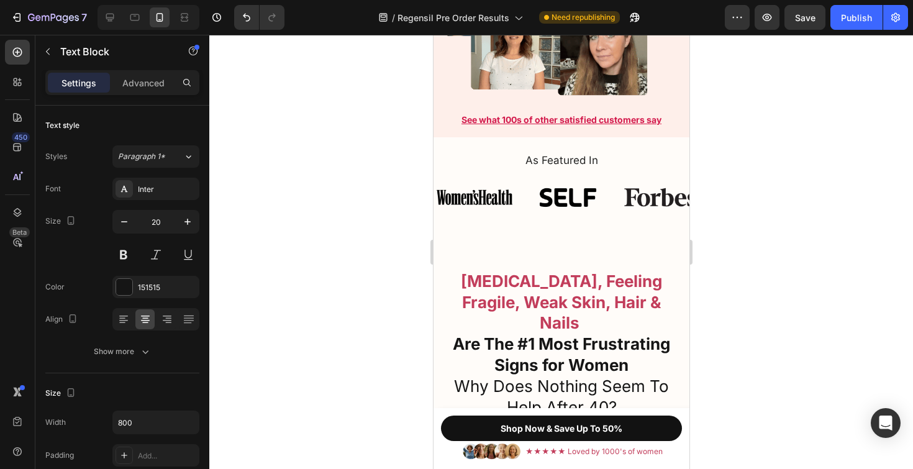
scroll to position [3394, 0]
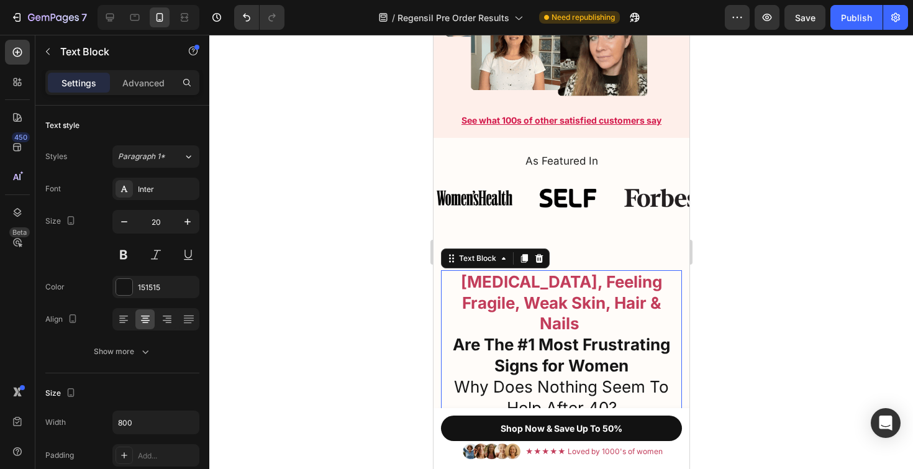
click at [521, 335] on strong "Are The #1 Most Frustrating Signs for Women" at bounding box center [560, 355] width 217 height 40
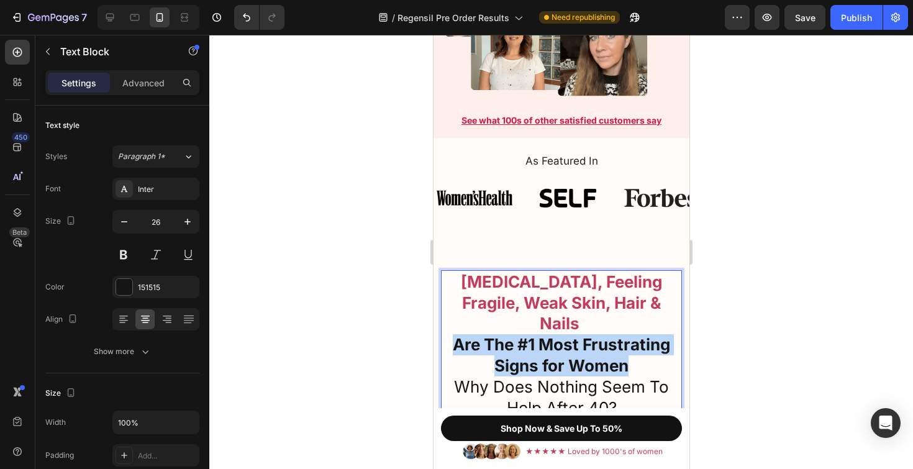
click at [521, 335] on strong "Are The #1 Most Frustrating Signs for Women" at bounding box center [560, 355] width 217 height 40
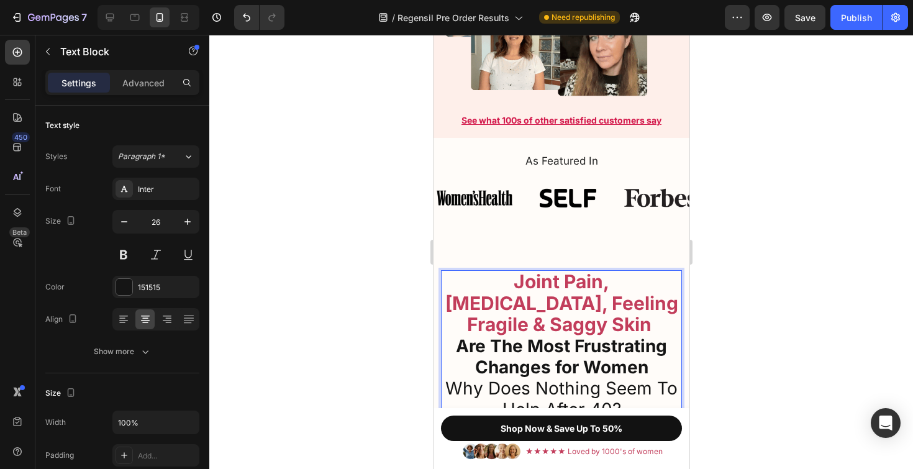
scroll to position [3425, 0]
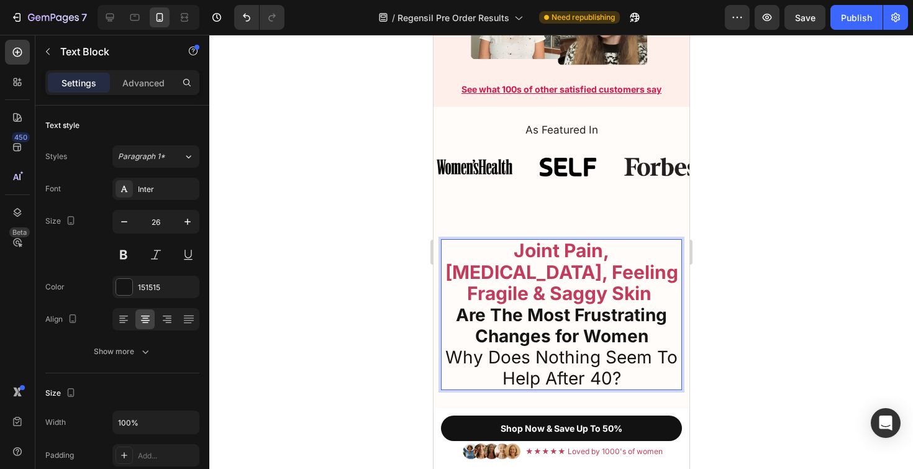
click at [525, 335] on strong "Are The Most Frustrating Changes for Women" at bounding box center [560, 325] width 211 height 42
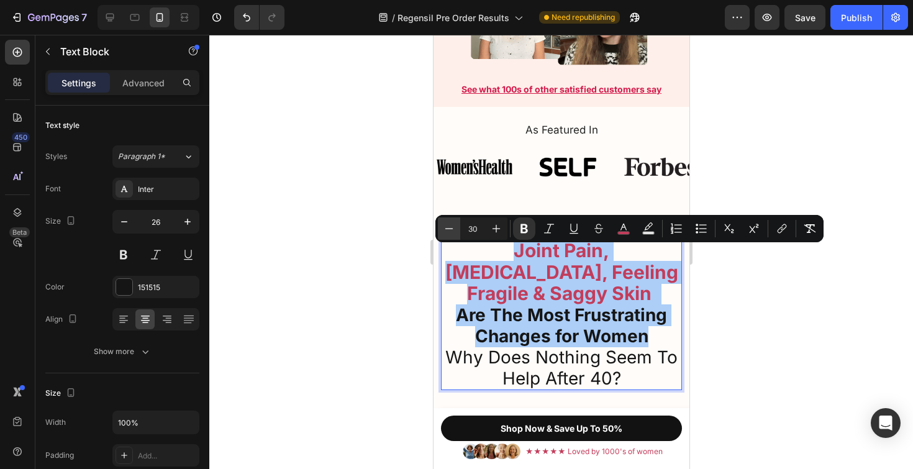
click at [445, 226] on icon "Editor contextual toolbar" at bounding box center [449, 228] width 12 height 12
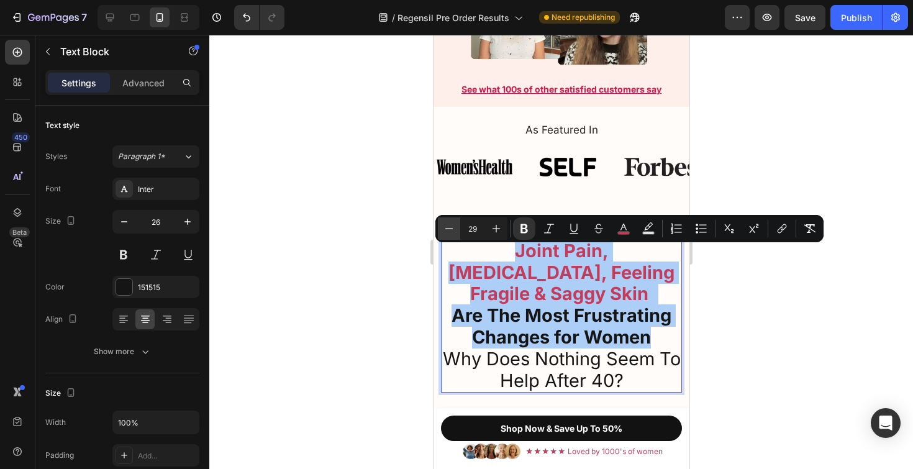
click at [445, 226] on icon "Editor contextual toolbar" at bounding box center [449, 228] width 12 height 12
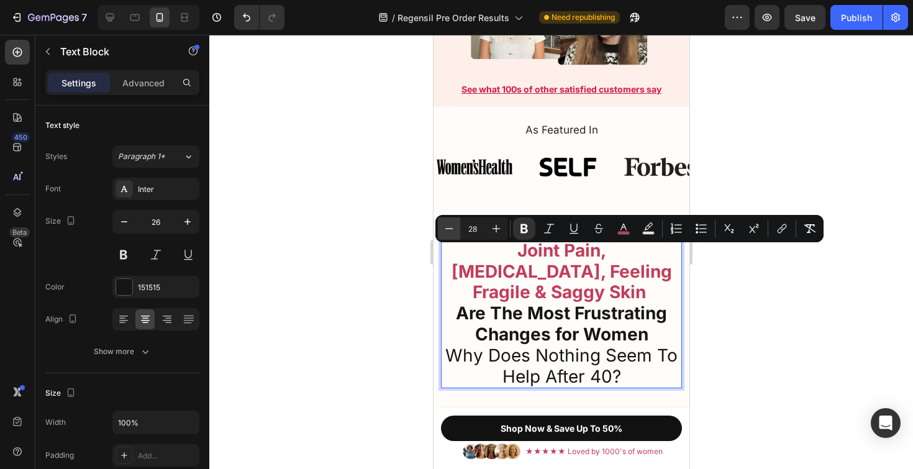
click at [445, 226] on icon "Editor contextual toolbar" at bounding box center [449, 228] width 12 height 12
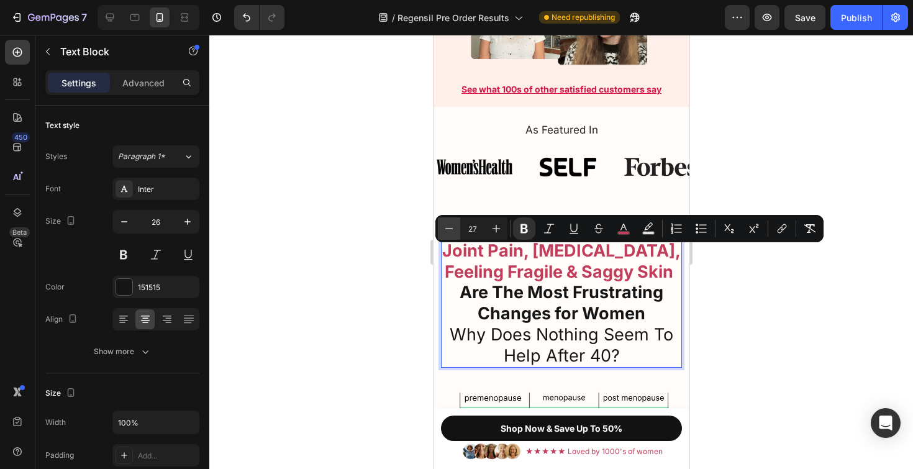
click at [445, 226] on icon "Editor contextual toolbar" at bounding box center [449, 228] width 12 height 12
type input "26"
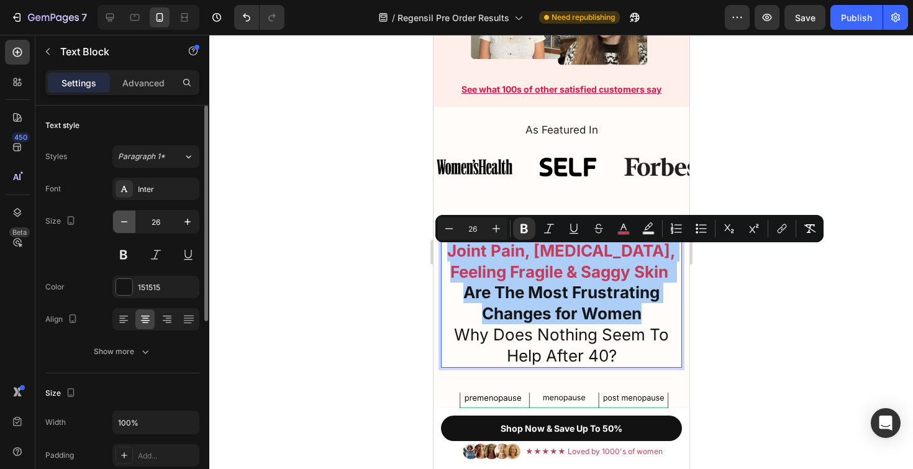
click at [125, 231] on button "button" at bounding box center [124, 221] width 22 height 22
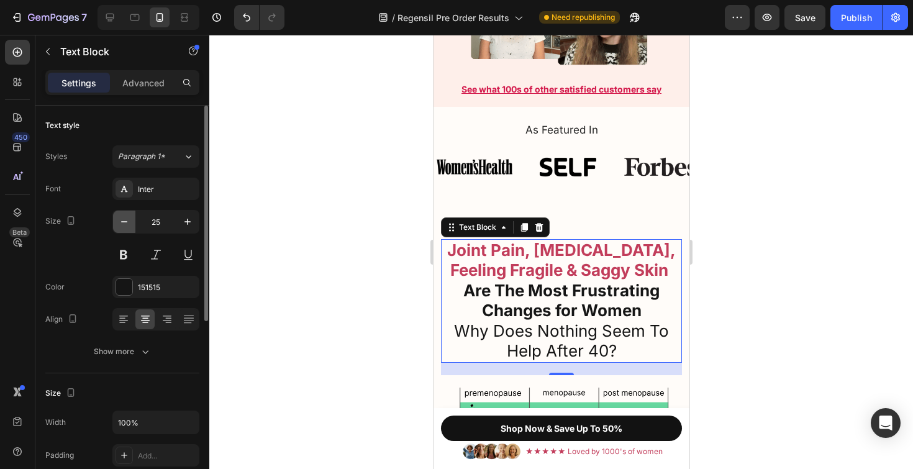
click at [125, 231] on button "button" at bounding box center [124, 221] width 22 height 22
type input "24"
click at [521, 312] on strong "Are The Most Frustrating Changes for Women" at bounding box center [561, 299] width 196 height 39
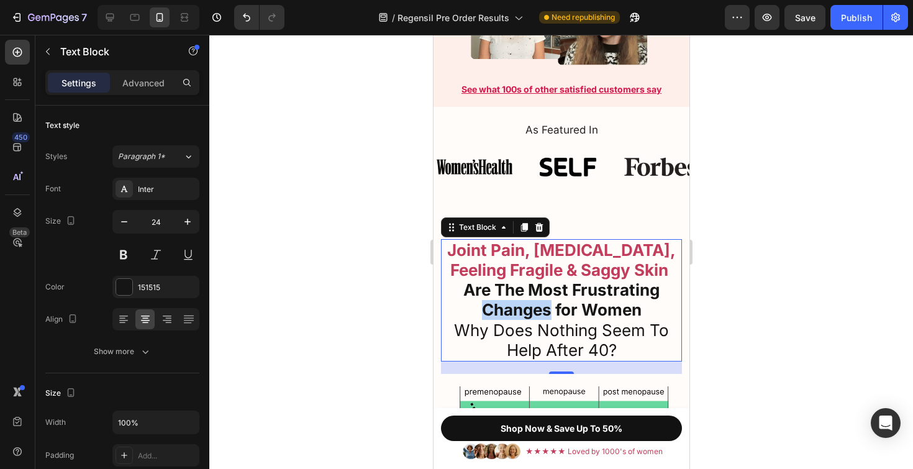
click at [521, 312] on strong "Are The Most Frustrating Changes for Women" at bounding box center [561, 299] width 196 height 39
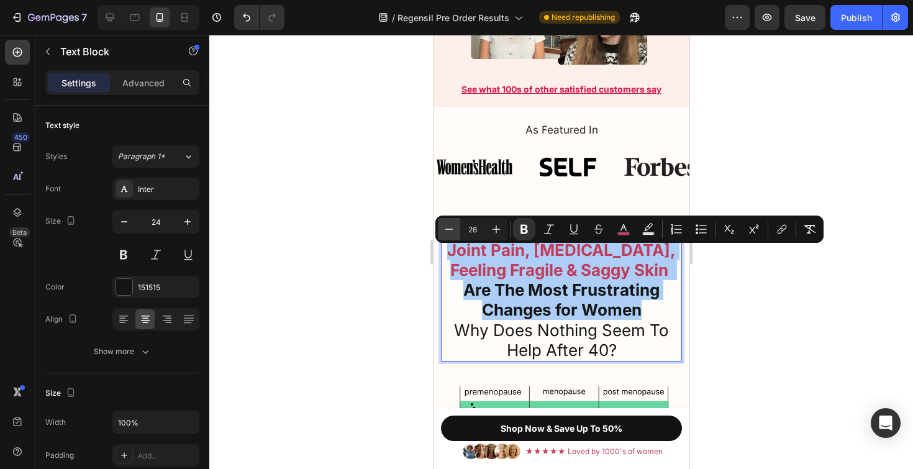
click at [452, 232] on icon "Editor contextual toolbar" at bounding box center [449, 229] width 12 height 12
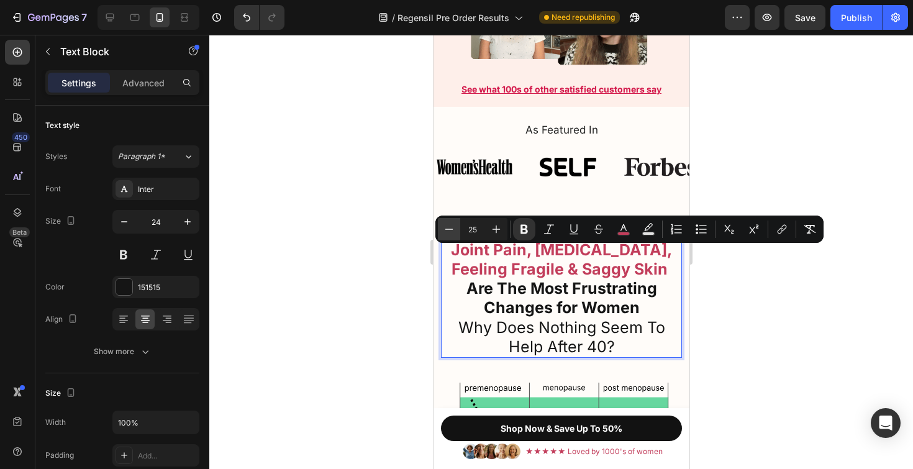
click at [452, 232] on icon "Editor contextual toolbar" at bounding box center [449, 229] width 12 height 12
type input "24"
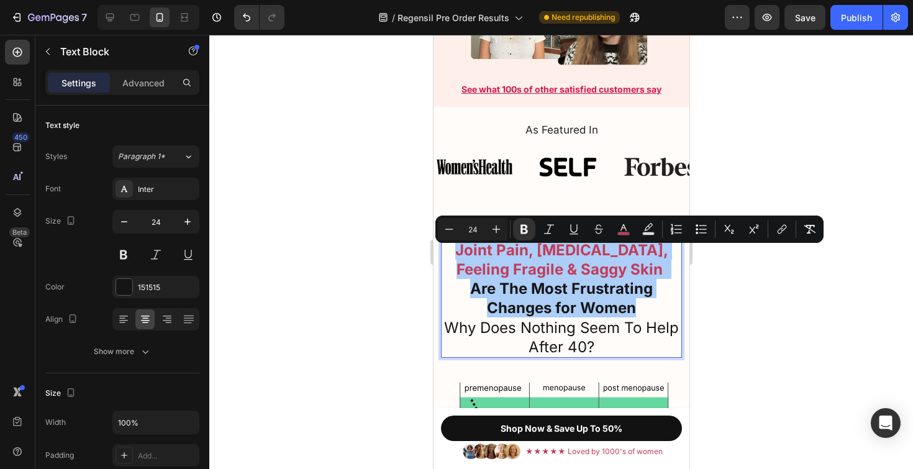
click at [374, 246] on div at bounding box center [560, 252] width 703 height 434
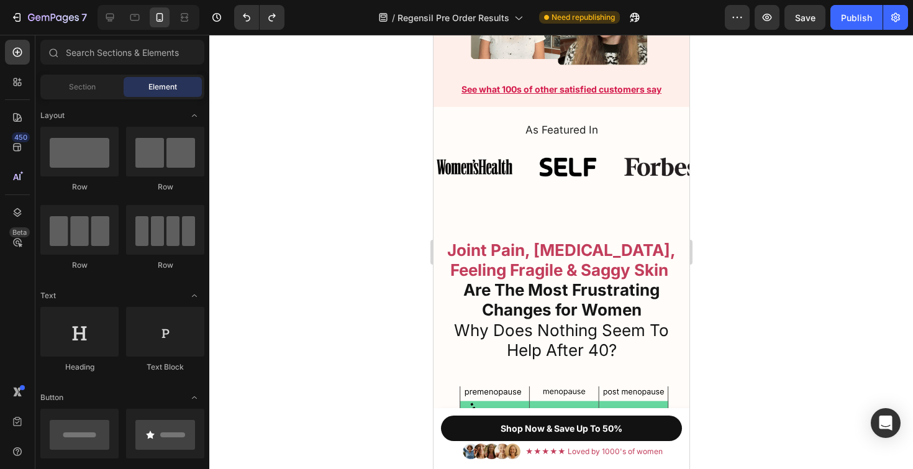
click at [364, 251] on div at bounding box center [560, 252] width 703 height 434
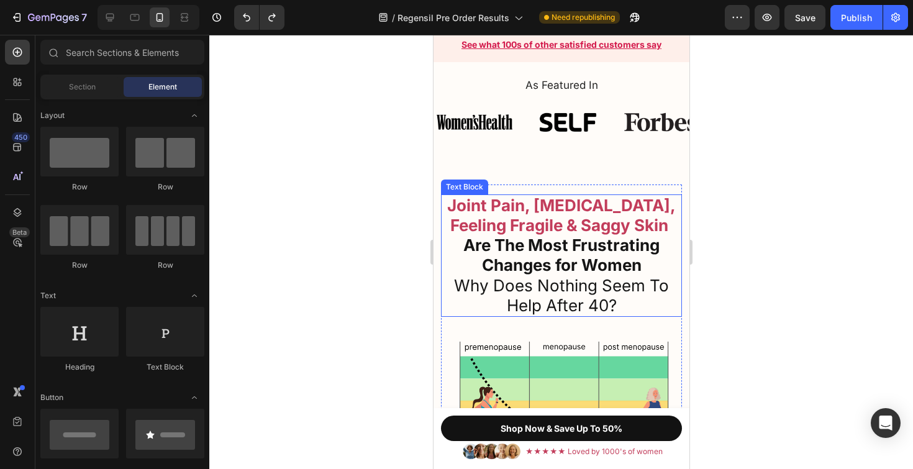
click at [520, 260] on strong "Are The Most Frustrating Changes for Women" at bounding box center [561, 254] width 196 height 39
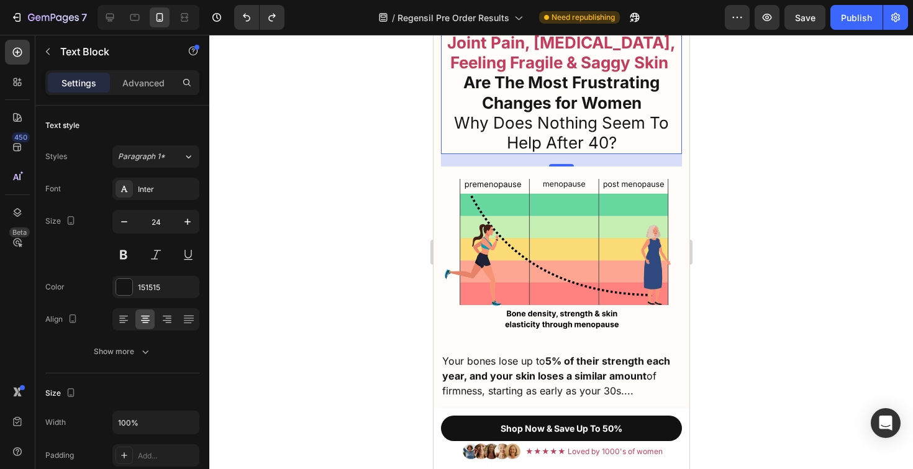
scroll to position [3582, 0]
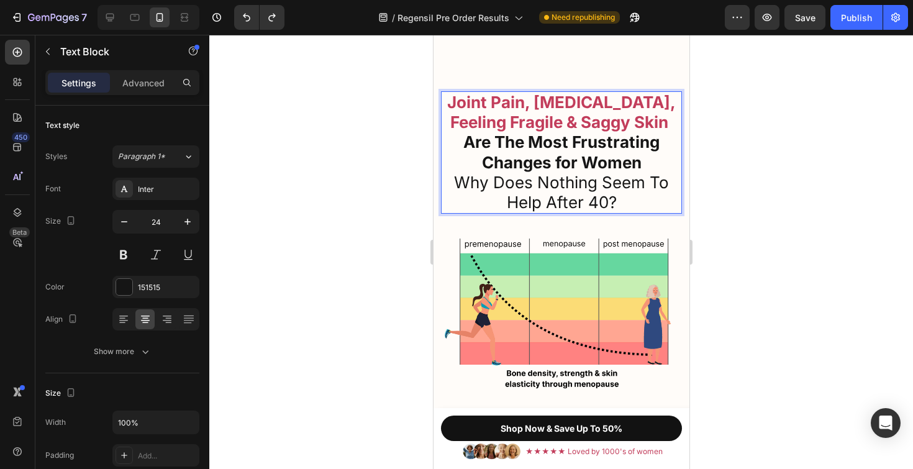
click at [595, 104] on strong "Joint Pain, [MEDICAL_DATA], Feeling Fragile & Saggy Skin" at bounding box center [560, 112] width 228 height 39
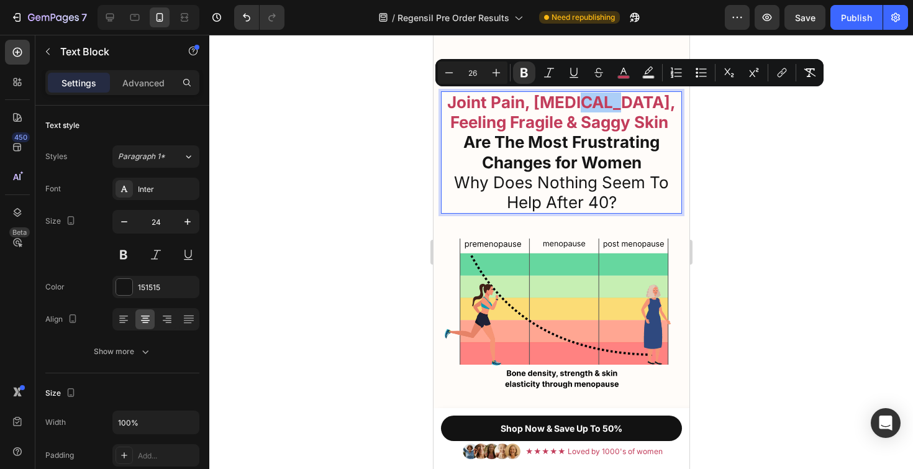
click at [800, 138] on div at bounding box center [560, 252] width 703 height 434
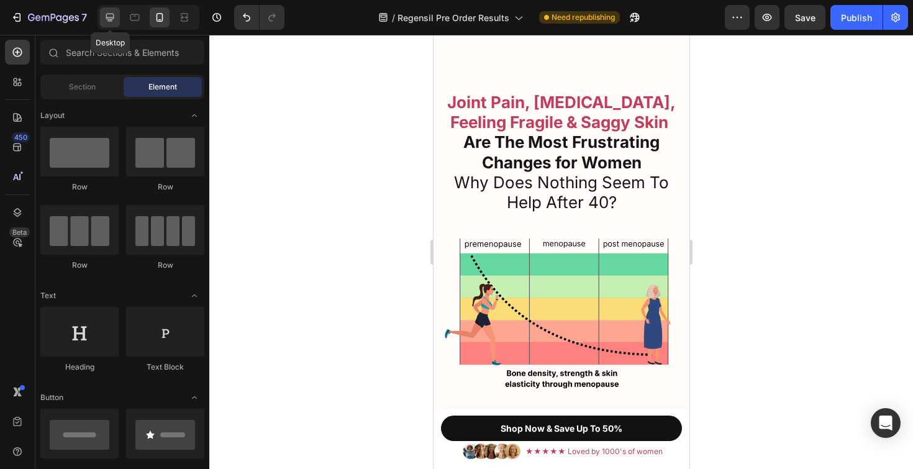
click at [112, 14] on icon at bounding box center [110, 18] width 8 height 8
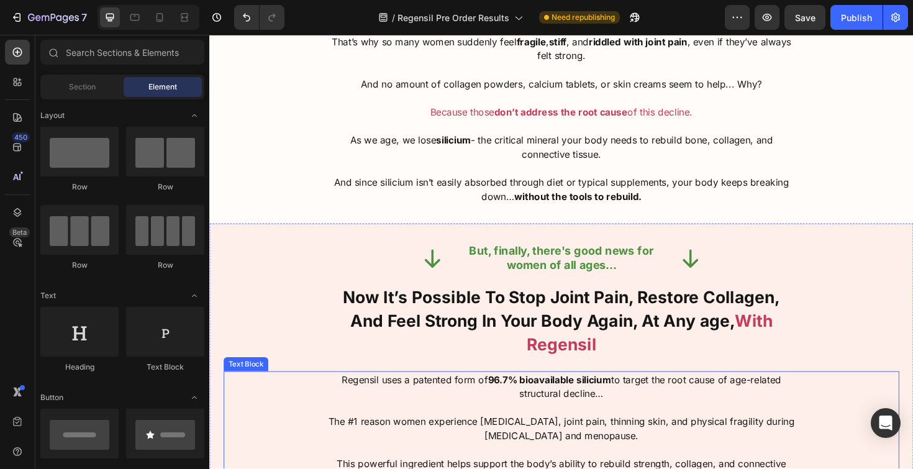
scroll to position [2070, 0]
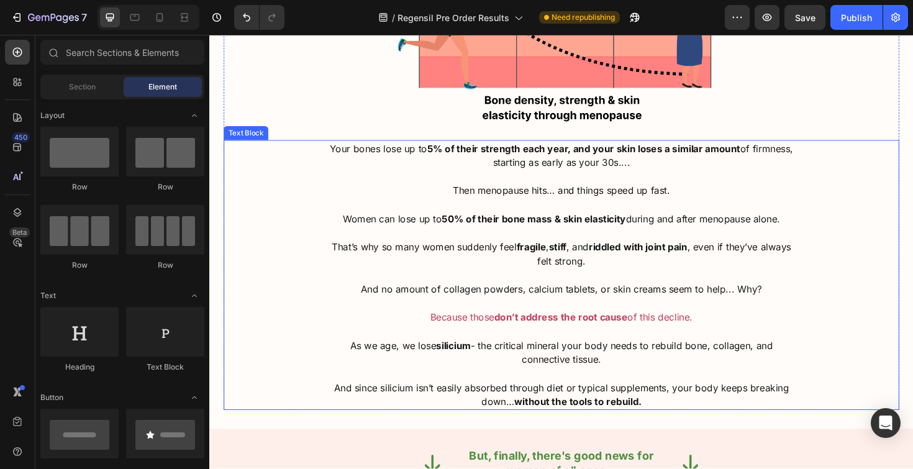
click at [511, 253] on span "That’s why so many women suddenly feel fragile , stiff , and riddled with joint…" at bounding box center [582, 266] width 486 height 27
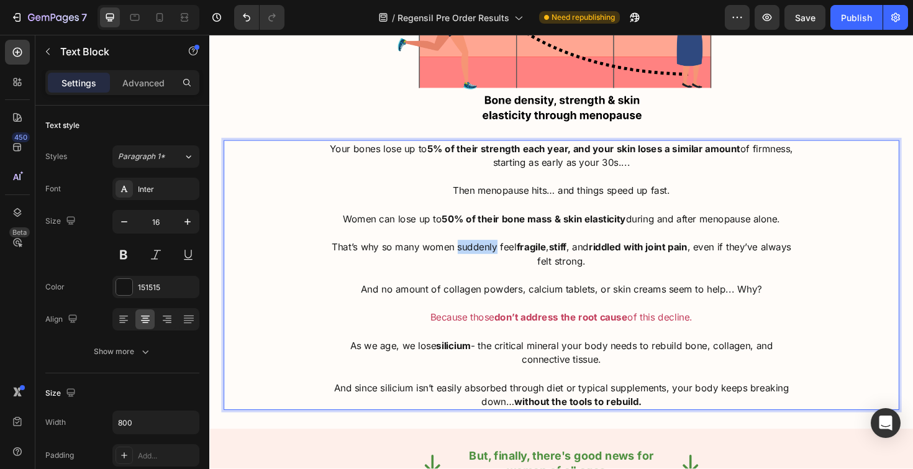
click at [511, 253] on span "That’s why so many women suddenly feel fragile , stiff , and riddled with joint…" at bounding box center [582, 266] width 486 height 27
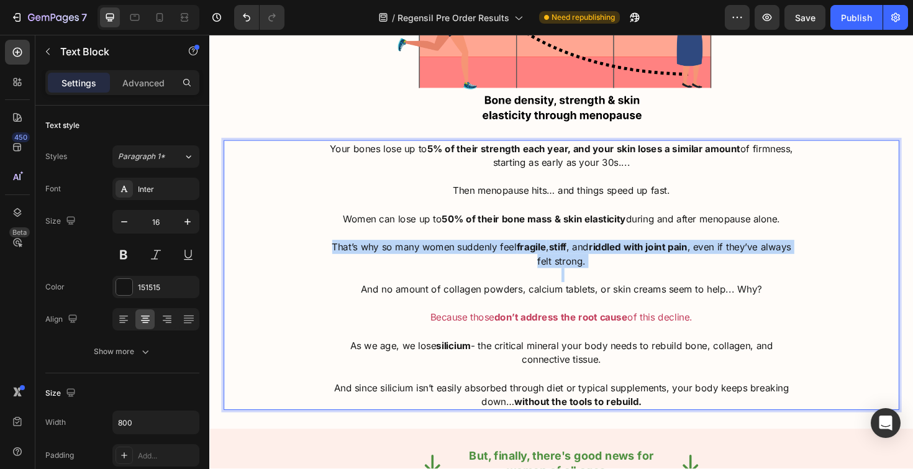
click at [511, 253] on span "That’s why so many women suddenly feel fragile , stiff , and riddled with joint…" at bounding box center [582, 266] width 486 height 27
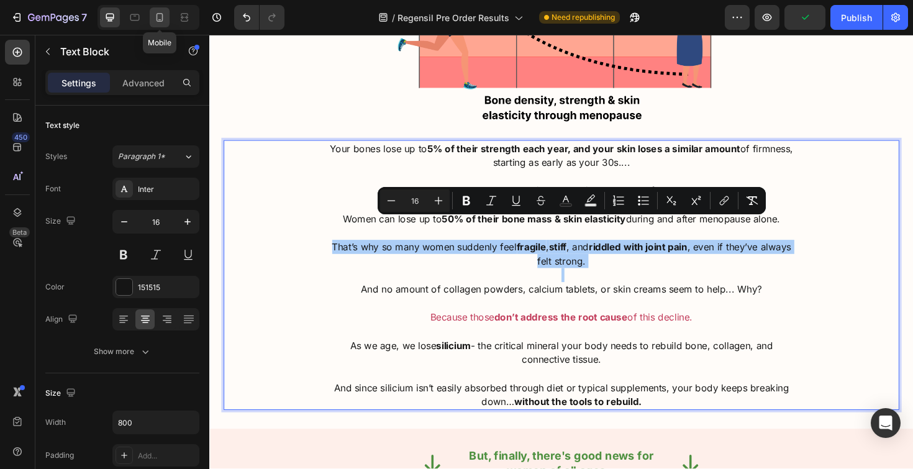
click at [160, 19] on icon at bounding box center [159, 17] width 12 height 12
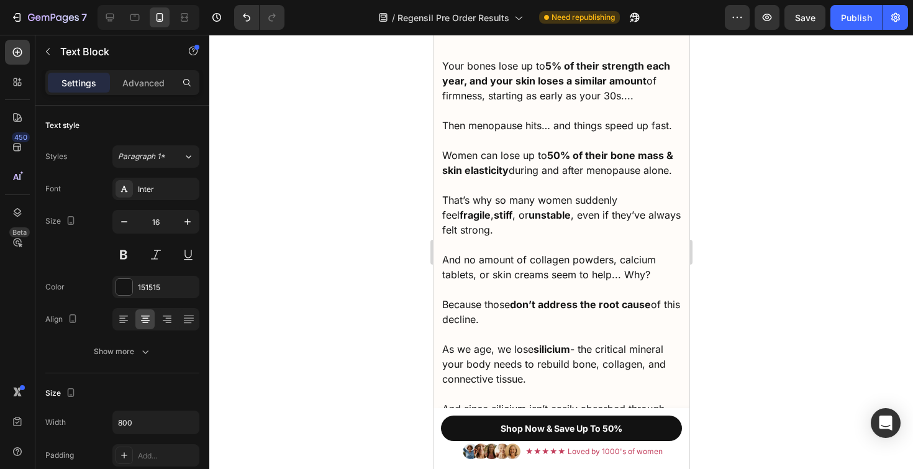
scroll to position [4001, 0]
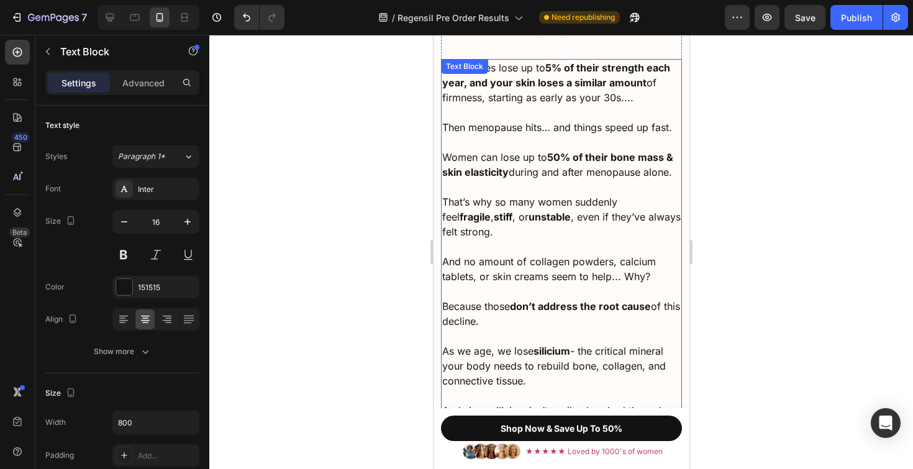
click at [528, 212] on strong "unstable" at bounding box center [549, 216] width 42 height 12
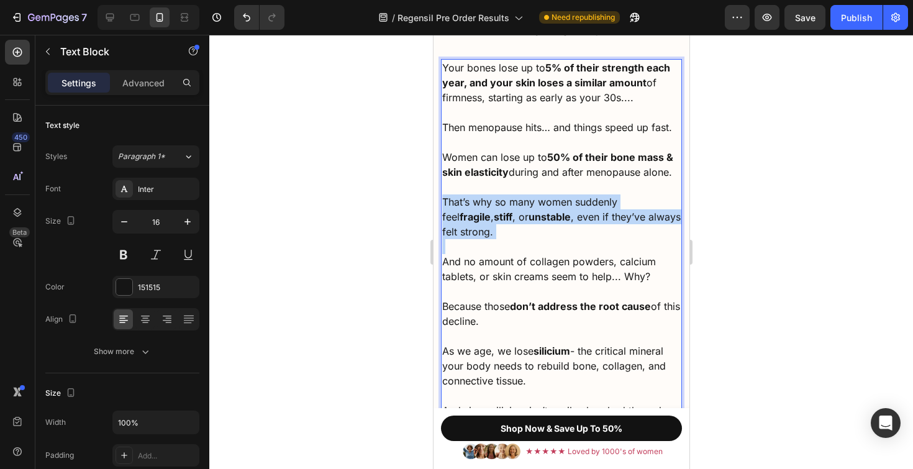
click at [528, 212] on strong "unstable" at bounding box center [549, 216] width 42 height 12
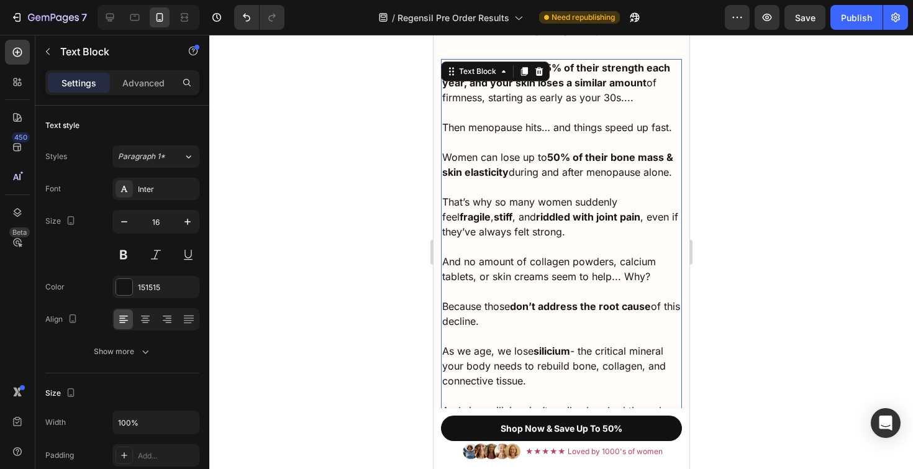
click at [806, 274] on div at bounding box center [560, 252] width 703 height 434
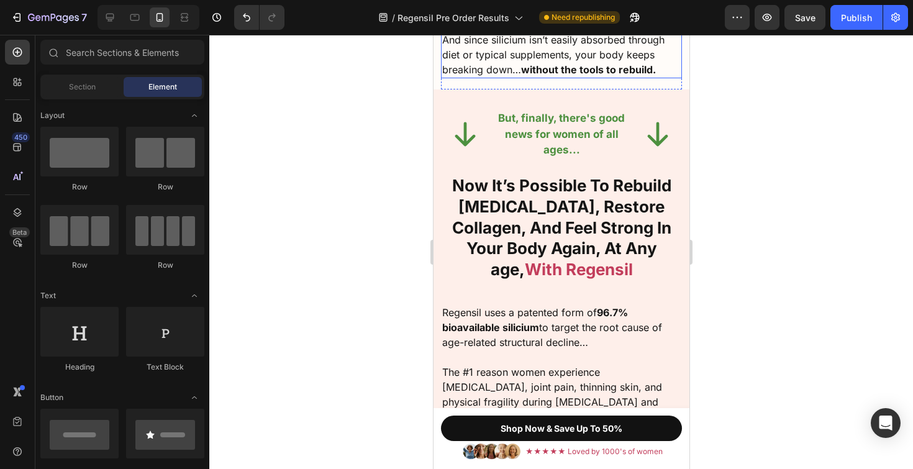
scroll to position [4408, 0]
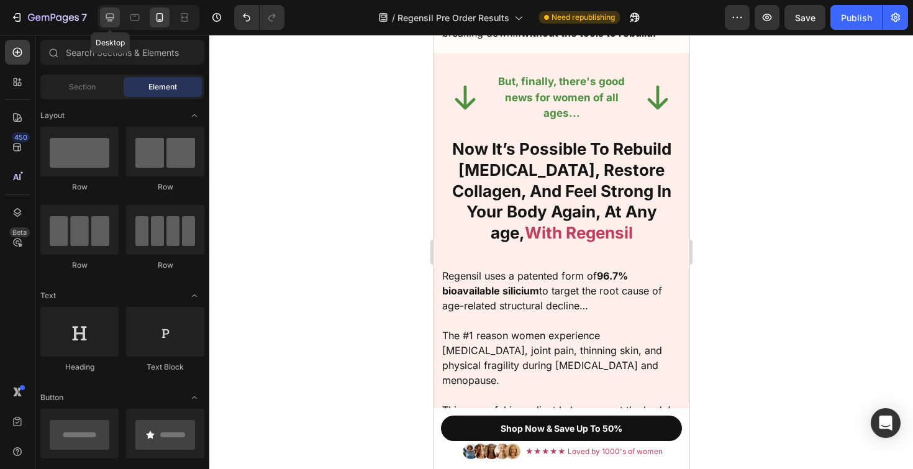
click at [110, 12] on icon at bounding box center [110, 17] width 12 height 12
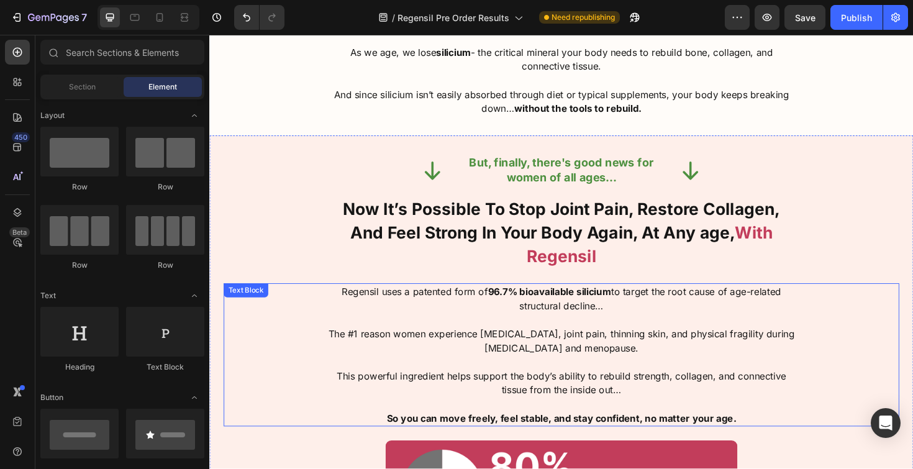
scroll to position [2322, 0]
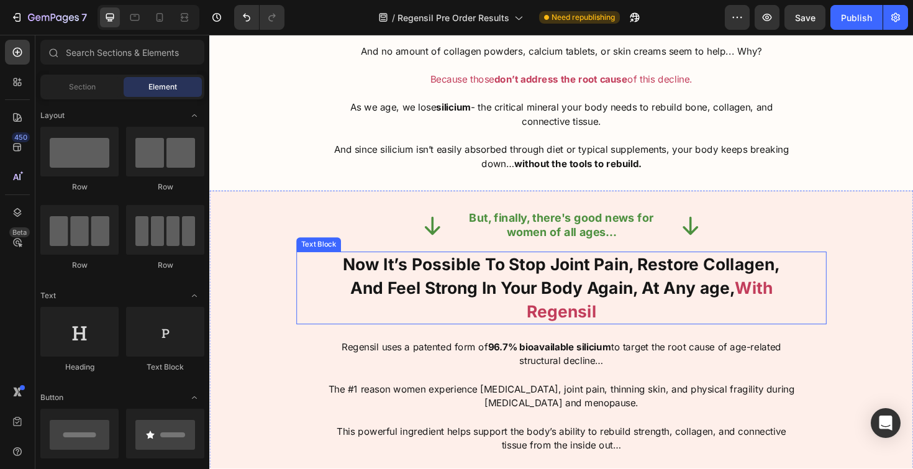
click at [520, 268] on strong "Now It’s Possible To Stop Joint Pain, Restore Collagen, And Feel Strong In Your…" at bounding box center [582, 291] width 463 height 46
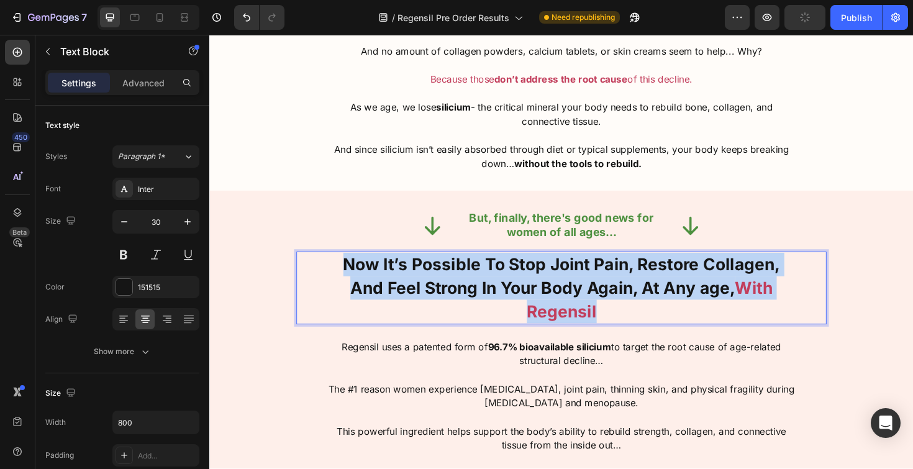
click at [520, 268] on strong "Now It’s Possible To Stop Joint Pain, Restore Collagen, And Feel Strong In Your…" at bounding box center [582, 291] width 463 height 46
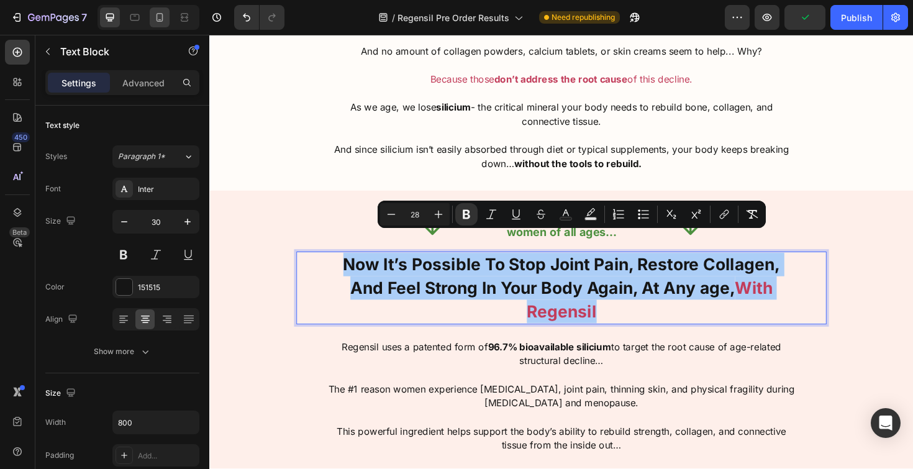
click at [165, 19] on icon at bounding box center [159, 17] width 12 height 12
type input "26"
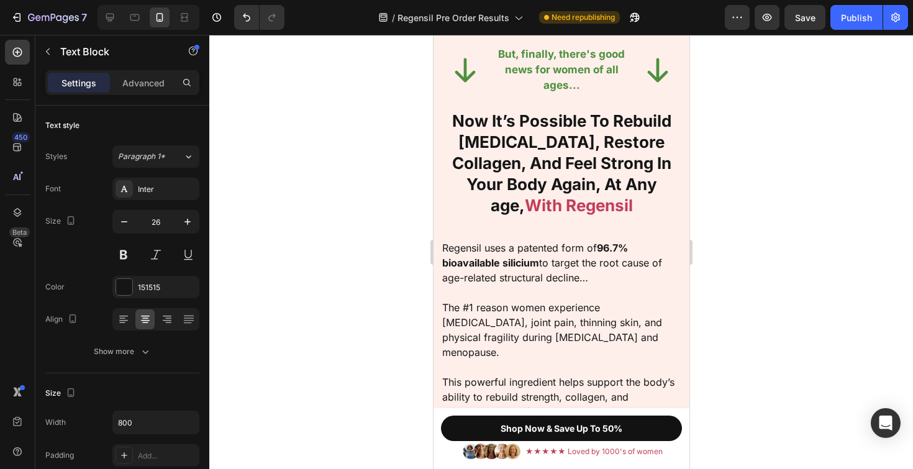
scroll to position [4005, 0]
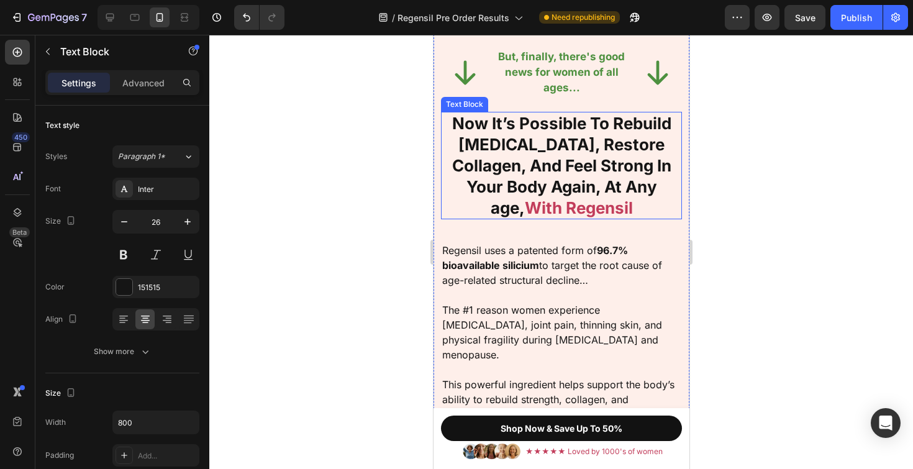
click at [544, 160] on strong "Now It’s Possible To Rebuild [MEDICAL_DATA], Restore Collagen, And Feel Strong …" at bounding box center [560, 165] width 219 height 103
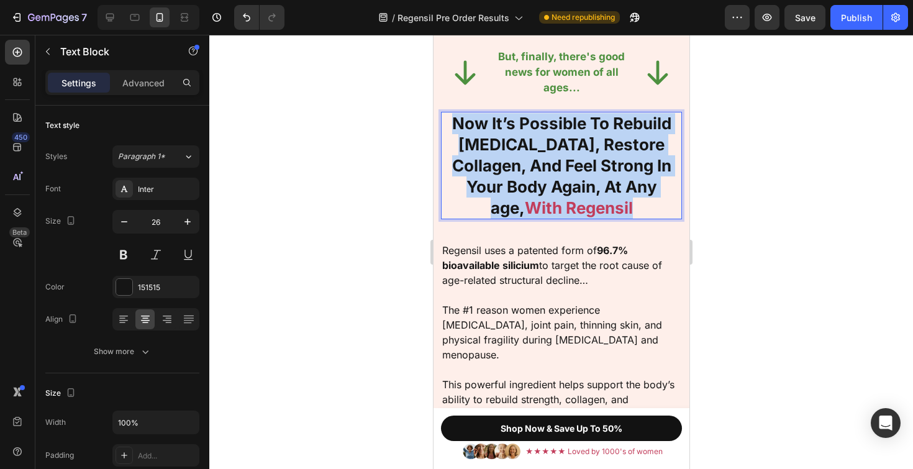
click at [544, 160] on strong "Now It’s Possible To Rebuild [MEDICAL_DATA], Restore Collagen, And Feel Strong …" at bounding box center [560, 165] width 219 height 103
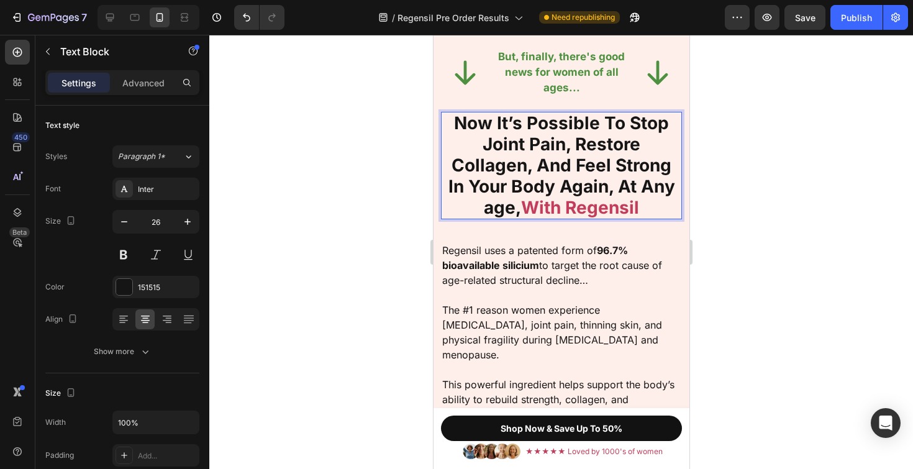
click at [544, 160] on strong "Now It’s Possible To Stop Joint Pain, Restore Collagen, And Feel Strong In Your…" at bounding box center [561, 164] width 227 height 105
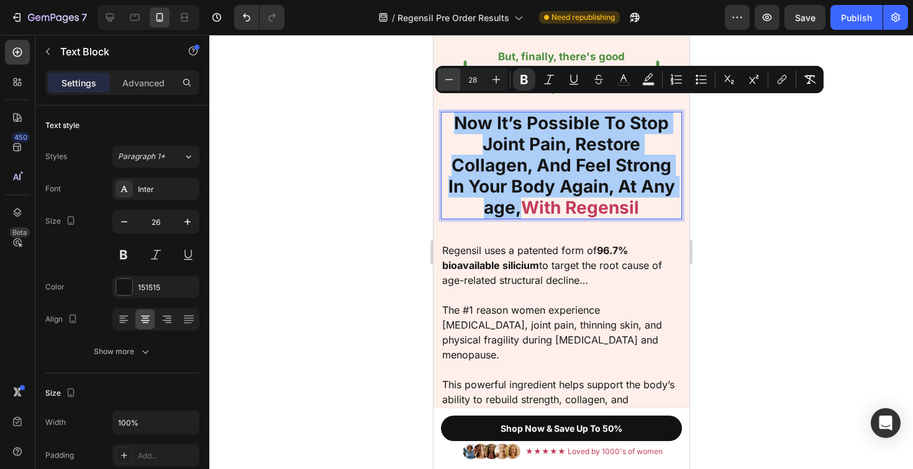
click at [451, 78] on icon "Editor contextual toolbar" at bounding box center [449, 79] width 12 height 12
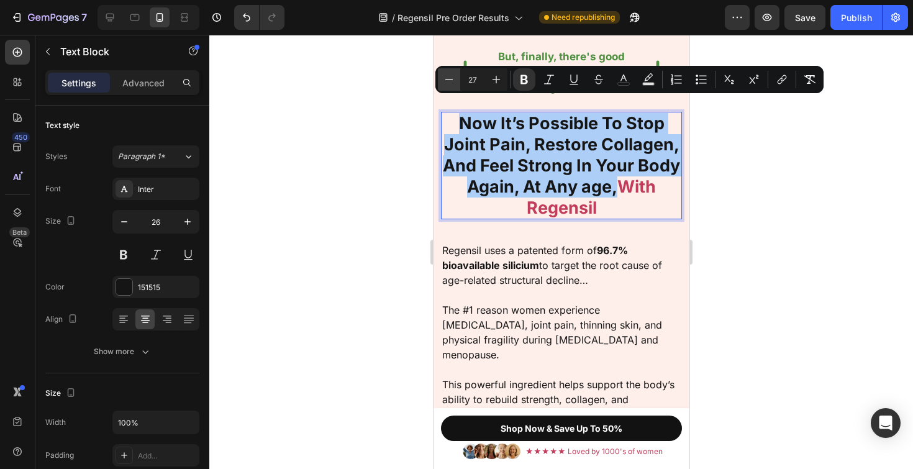
click at [451, 78] on icon "Editor contextual toolbar" at bounding box center [449, 79] width 12 height 12
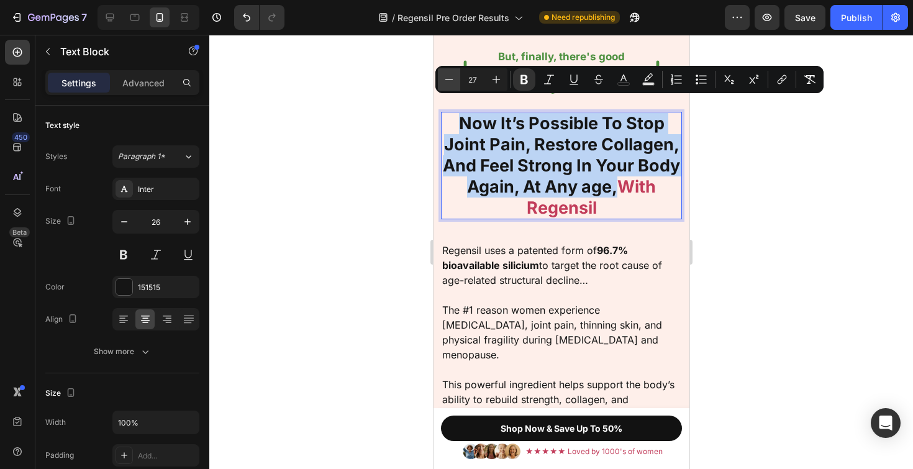
type input "26"
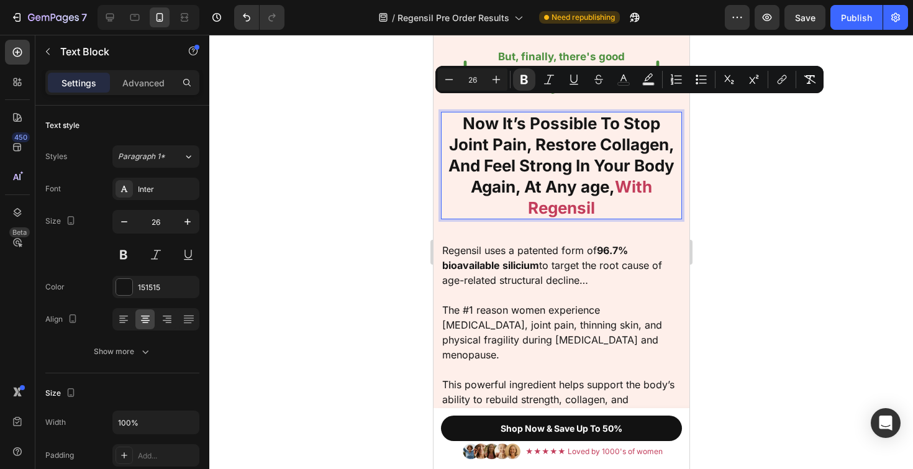
click at [382, 163] on div at bounding box center [560, 252] width 703 height 434
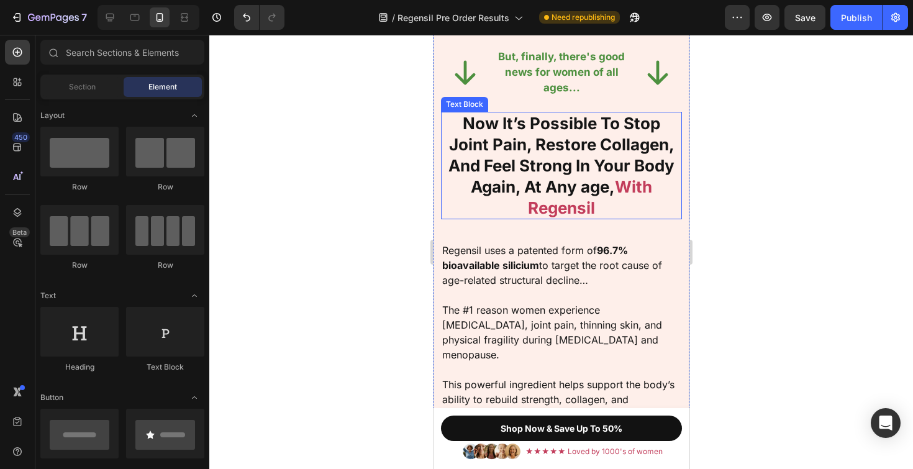
click at [713, 180] on div at bounding box center [560, 252] width 703 height 434
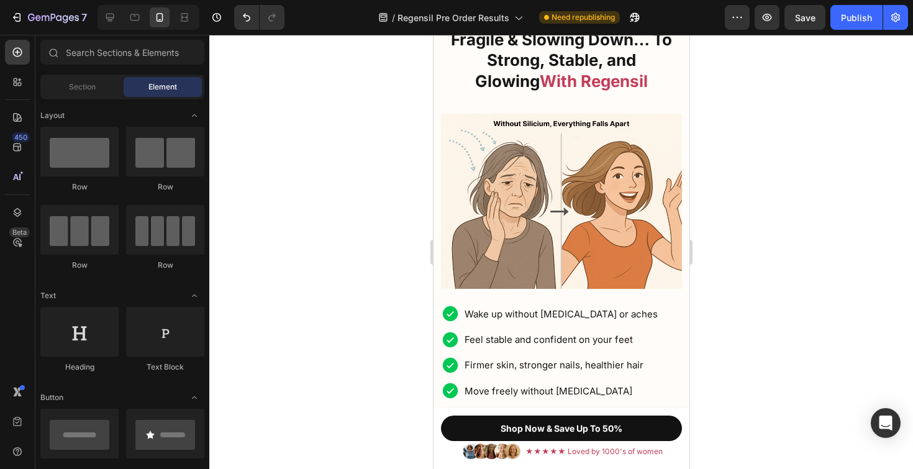
scroll to position [4844, 0]
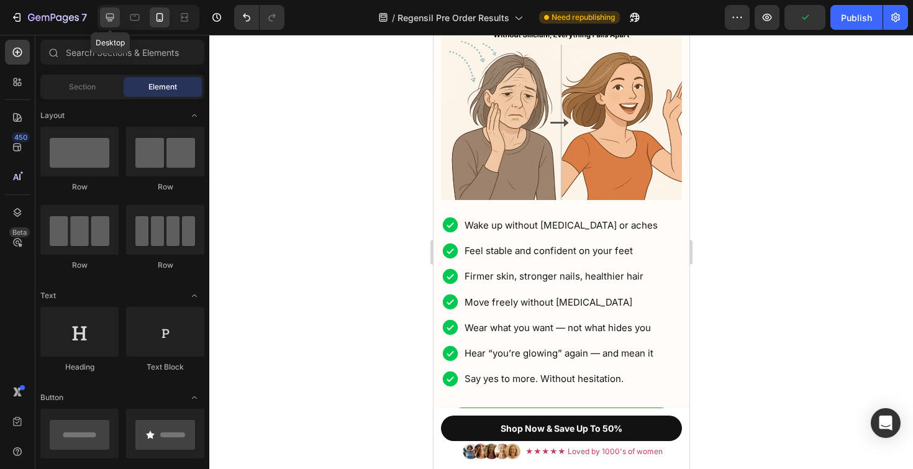
click at [104, 22] on icon at bounding box center [110, 17] width 12 height 12
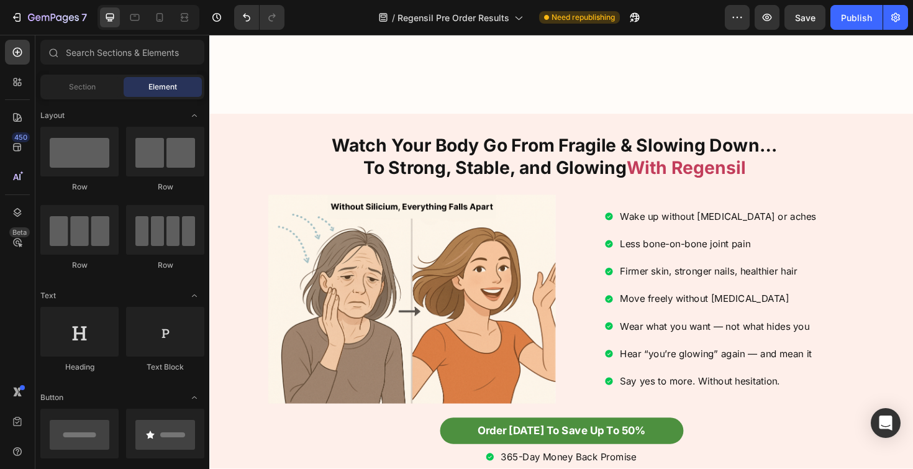
scroll to position [3952, 0]
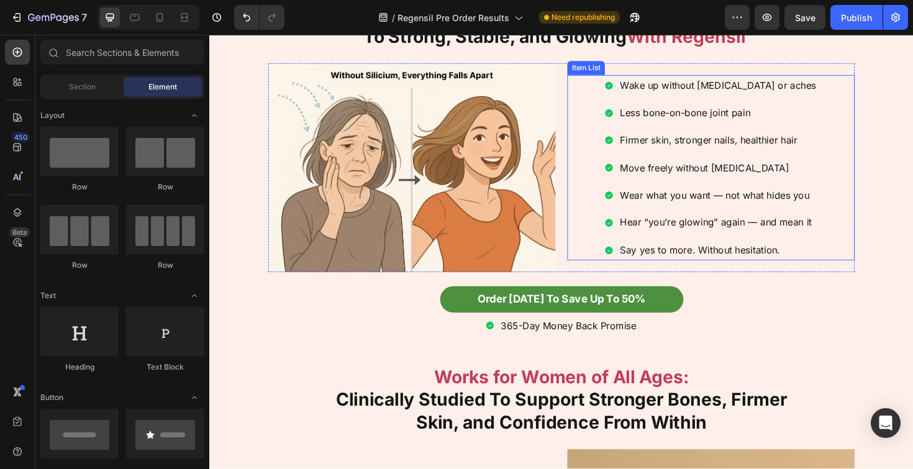
click at [678, 115] on span "Less bone-on-bone joint pain" at bounding box center [713, 117] width 138 height 12
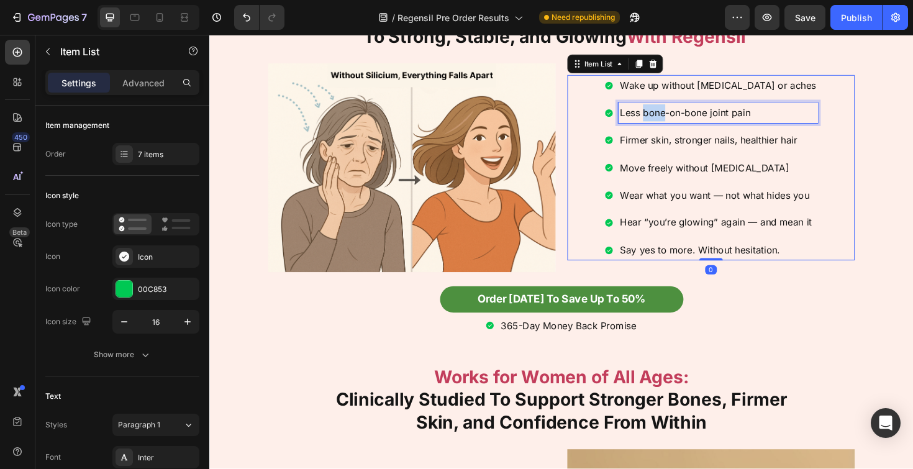
click at [678, 115] on span "Less bone-on-bone joint pain" at bounding box center [713, 117] width 138 height 12
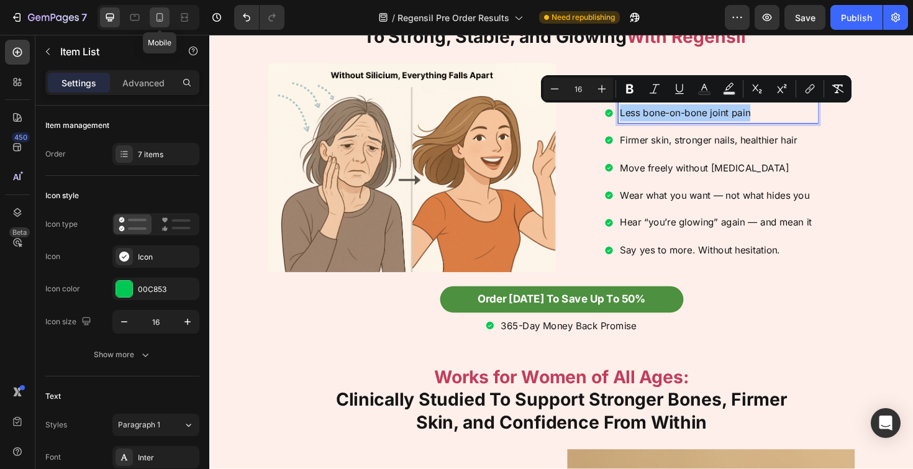
click at [159, 24] on div at bounding box center [160, 17] width 20 height 20
type input "30"
type input "14"
type input "10"
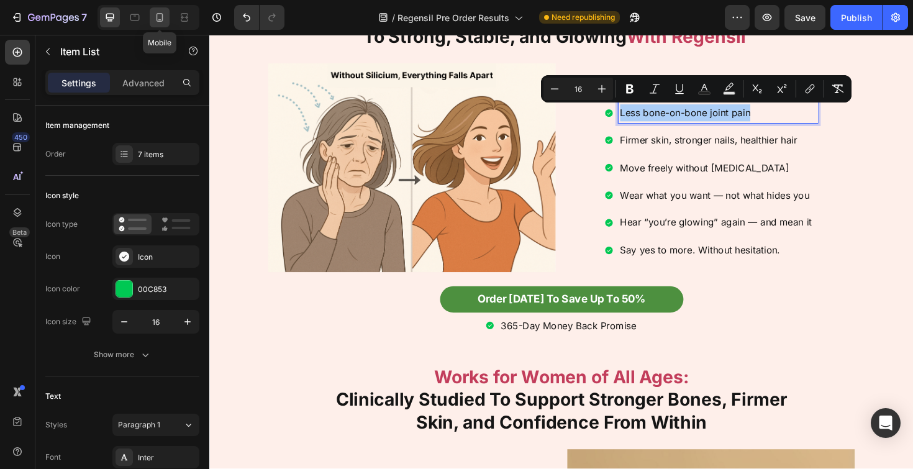
type input "5"
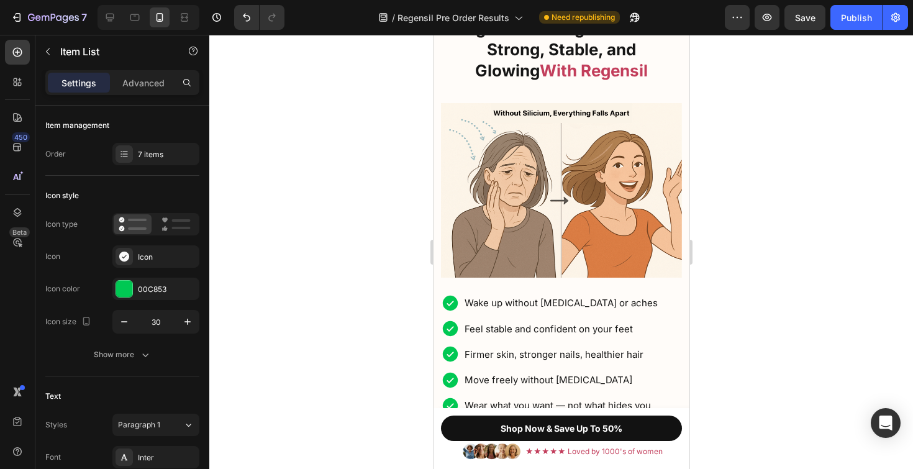
scroll to position [4708, 0]
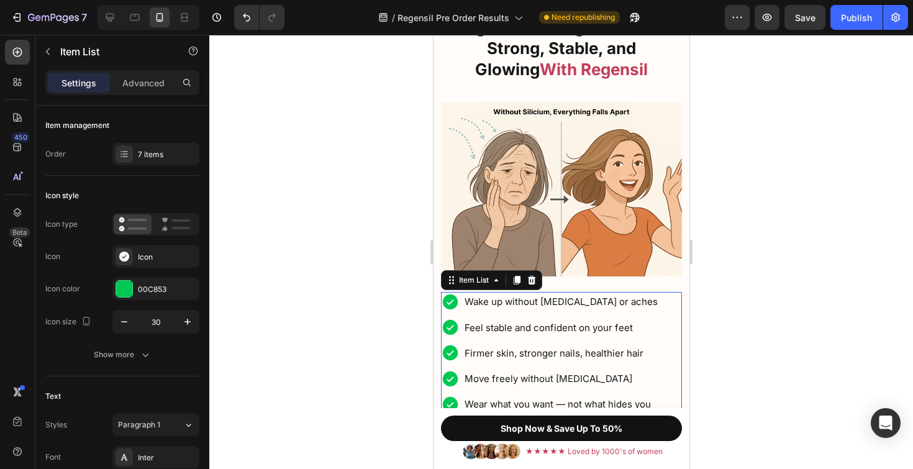
click at [566, 327] on span "Feel stable and confident on your feet" at bounding box center [548, 328] width 168 height 12
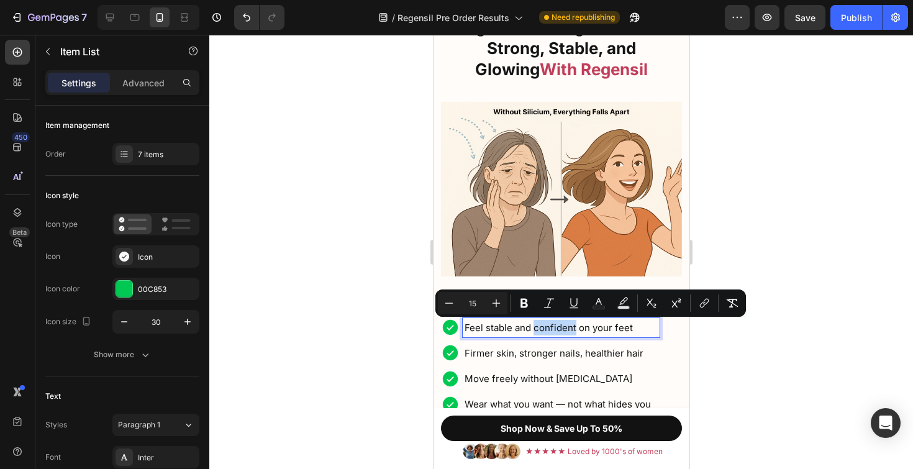
click at [574, 325] on span "Feel stable and confident on your feet" at bounding box center [548, 328] width 168 height 12
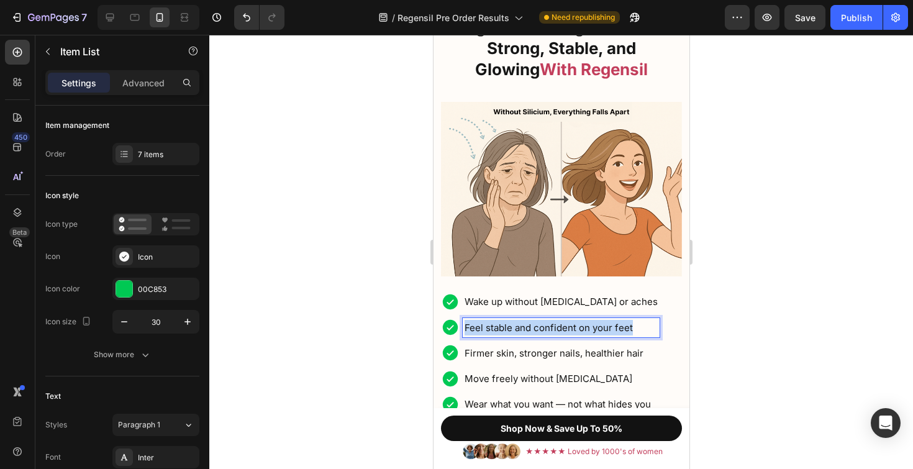
click at [574, 325] on span "Feel stable and confident on your feet" at bounding box center [548, 328] width 168 height 12
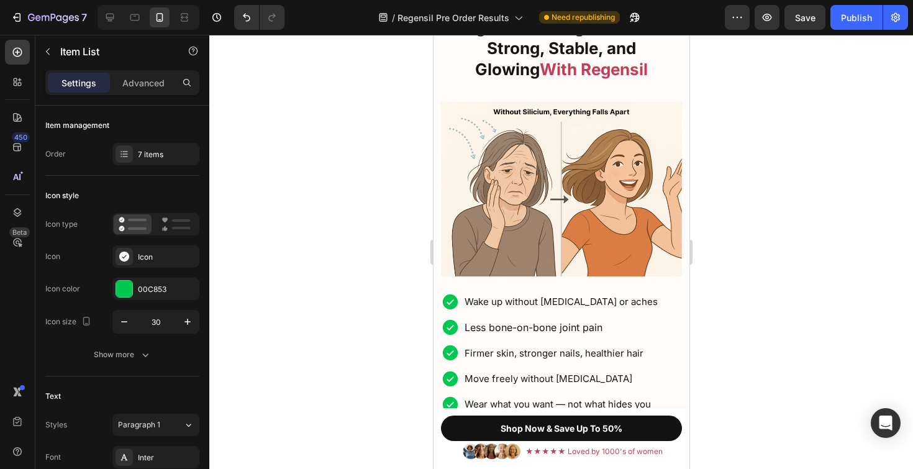
click at [698, 314] on div at bounding box center [560, 252] width 703 height 434
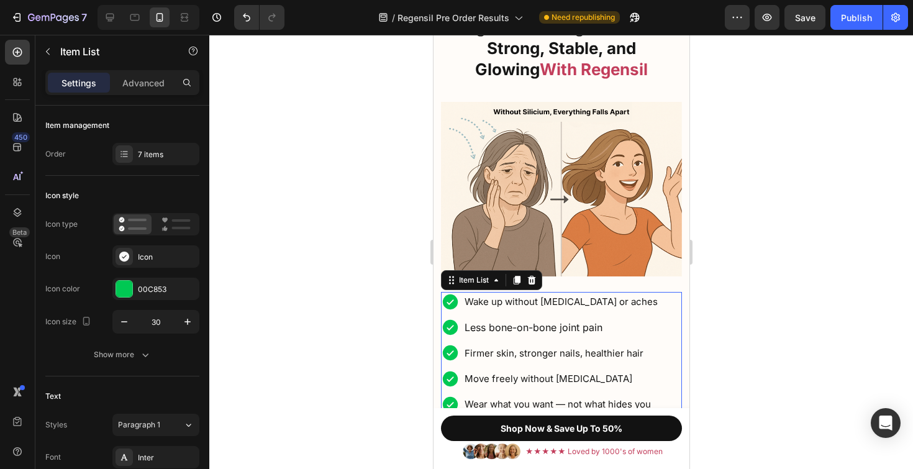
click at [593, 300] on span "Wake up without [MEDICAL_DATA] or aches" at bounding box center [560, 302] width 193 height 12
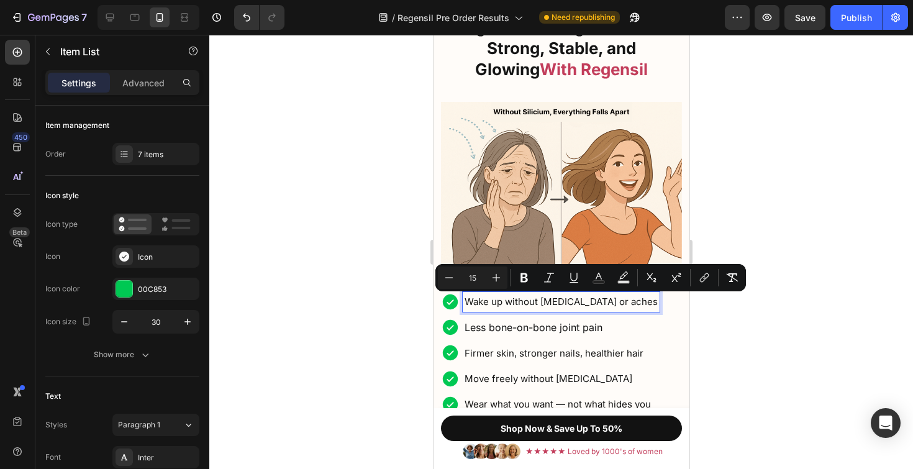
click at [562, 330] on span "Less bone-on-bone joint pain" at bounding box center [533, 327] width 138 height 12
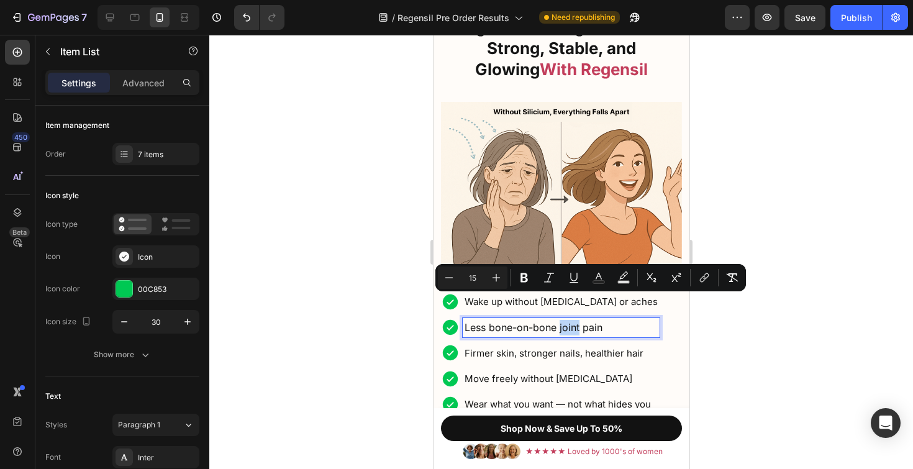
click at [562, 330] on span "Less bone-on-bone joint pain" at bounding box center [533, 327] width 138 height 12
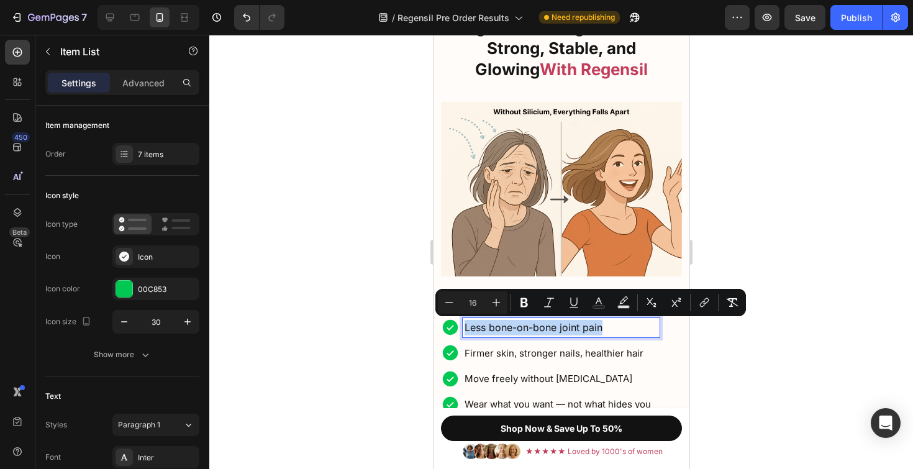
click at [562, 330] on span "Less bone-on-bone joint pain" at bounding box center [533, 327] width 138 height 12
click at [448, 299] on icon "Editor contextual toolbar" at bounding box center [449, 302] width 12 height 12
type input "15"
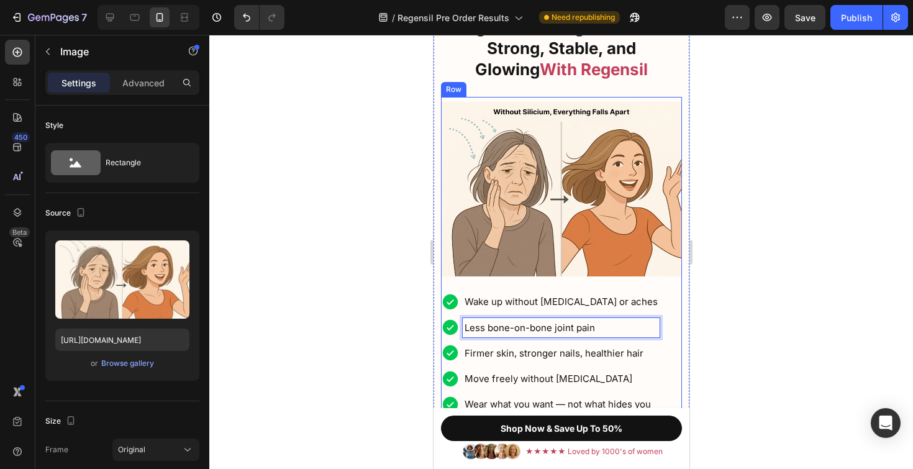
click at [496, 246] on img at bounding box center [560, 189] width 241 height 175
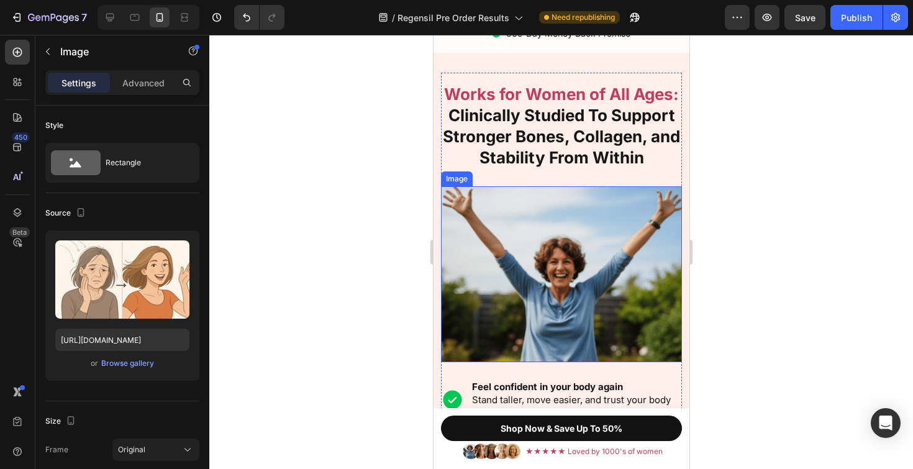
scroll to position [5209, 0]
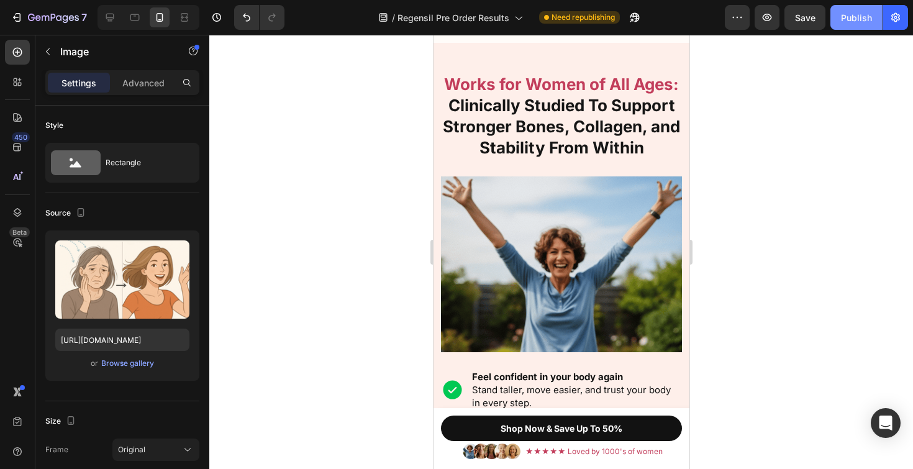
click at [854, 16] on div "Publish" at bounding box center [856, 17] width 31 height 13
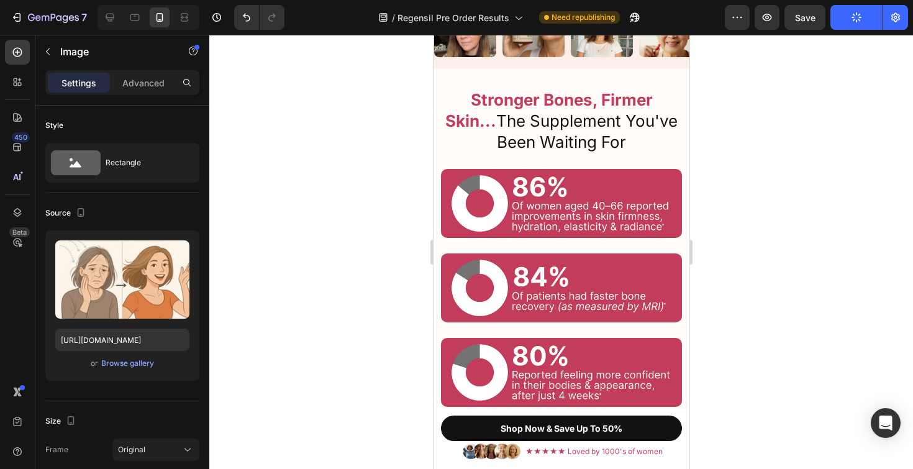
scroll to position [0, 0]
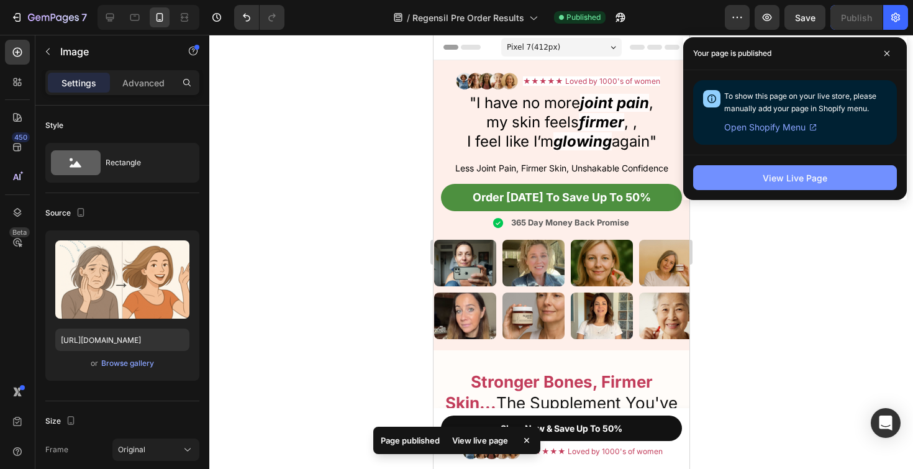
click at [741, 186] on button "View Live Page" at bounding box center [795, 177] width 204 height 25
